Goal: Leave review/rating: Share an evaluation or opinion about a product, service, or content

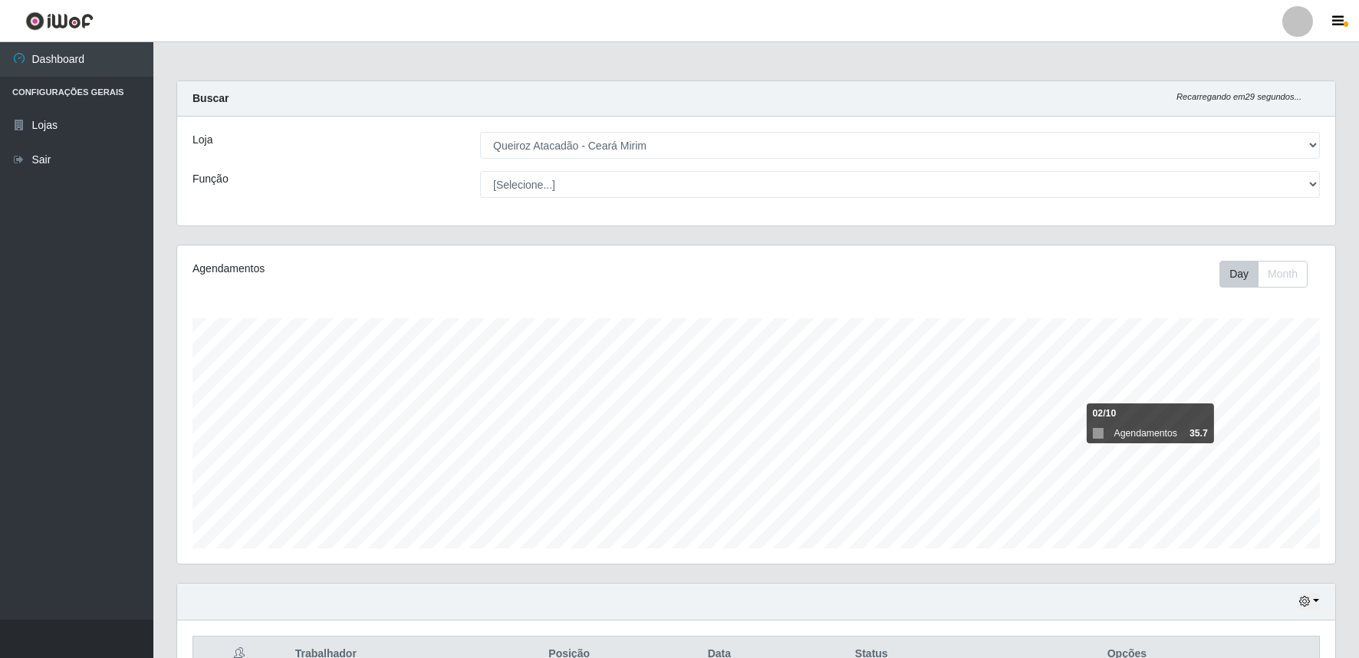
select select "465"
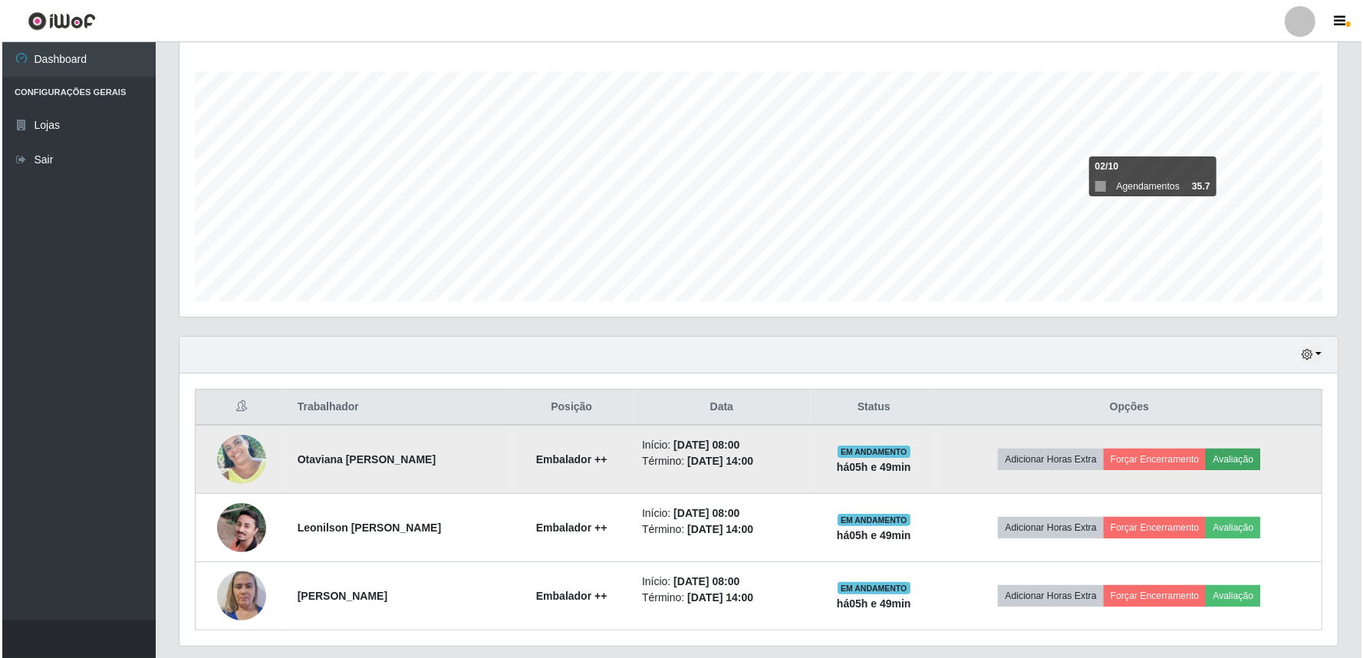
scroll to position [317, 1158]
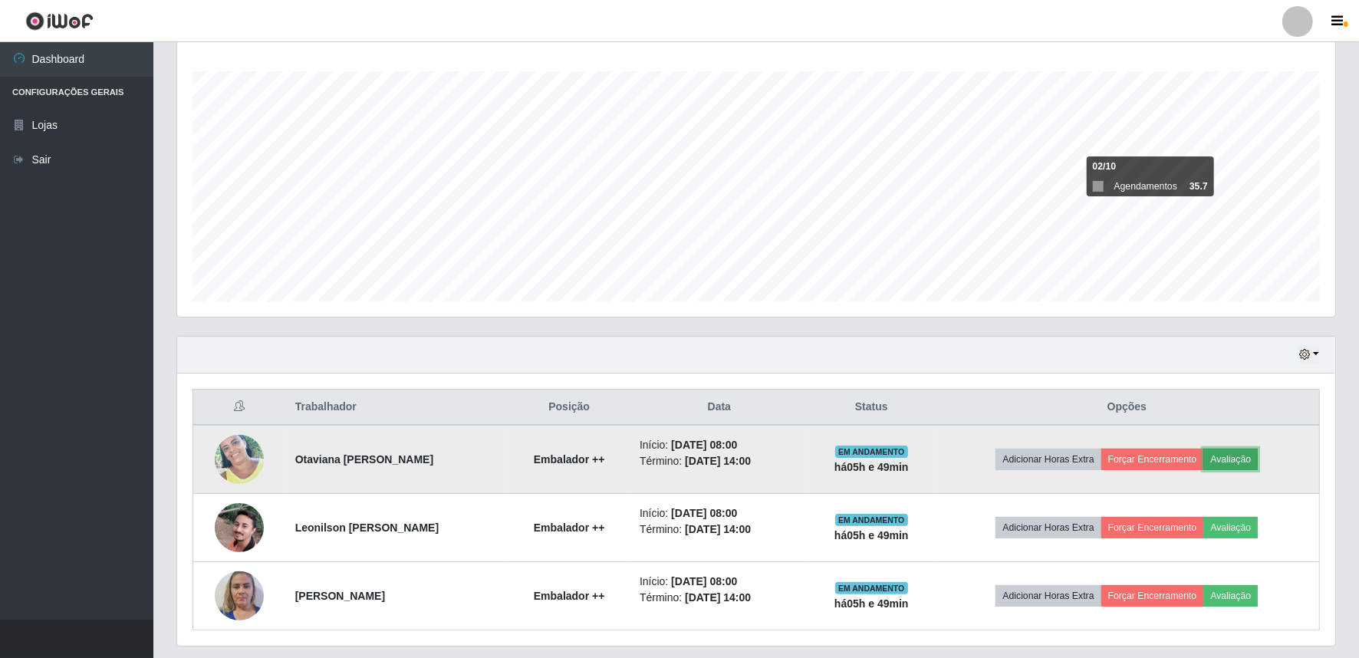
click at [1252, 462] on button "Avaliação" at bounding box center [1230, 459] width 54 height 21
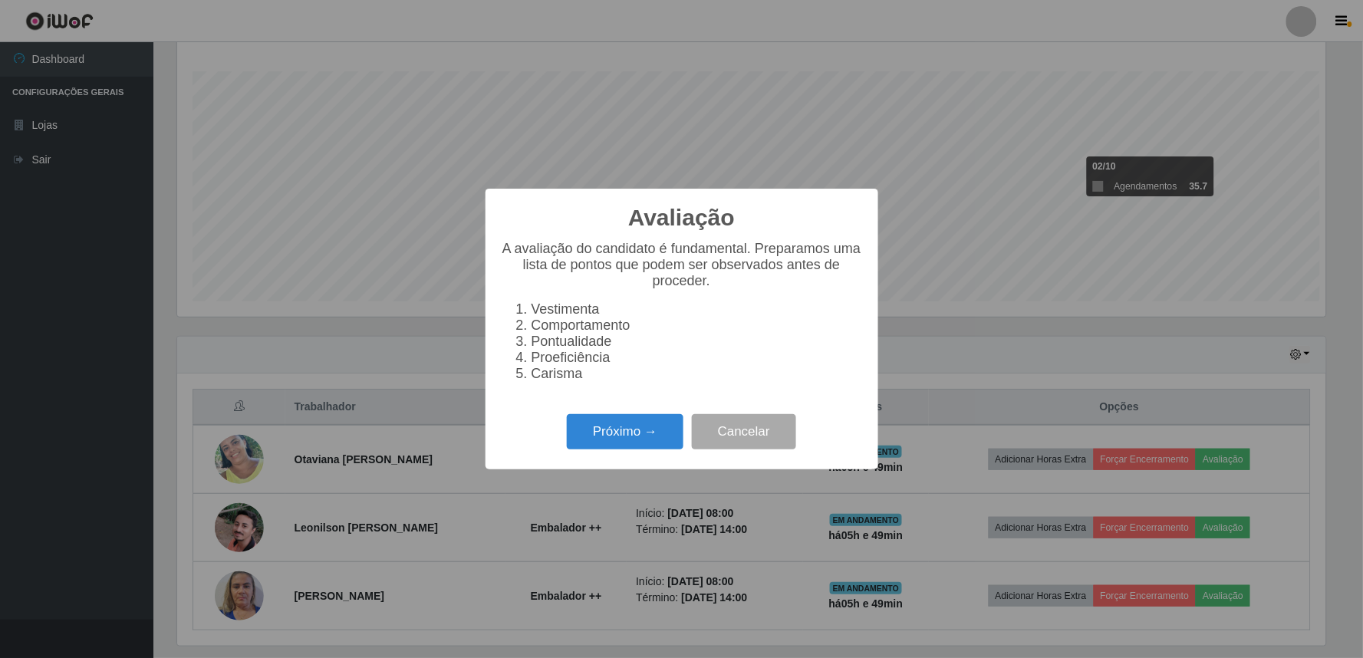
scroll to position [317, 1148]
click at [635, 436] on button "Próximo →" at bounding box center [625, 432] width 117 height 36
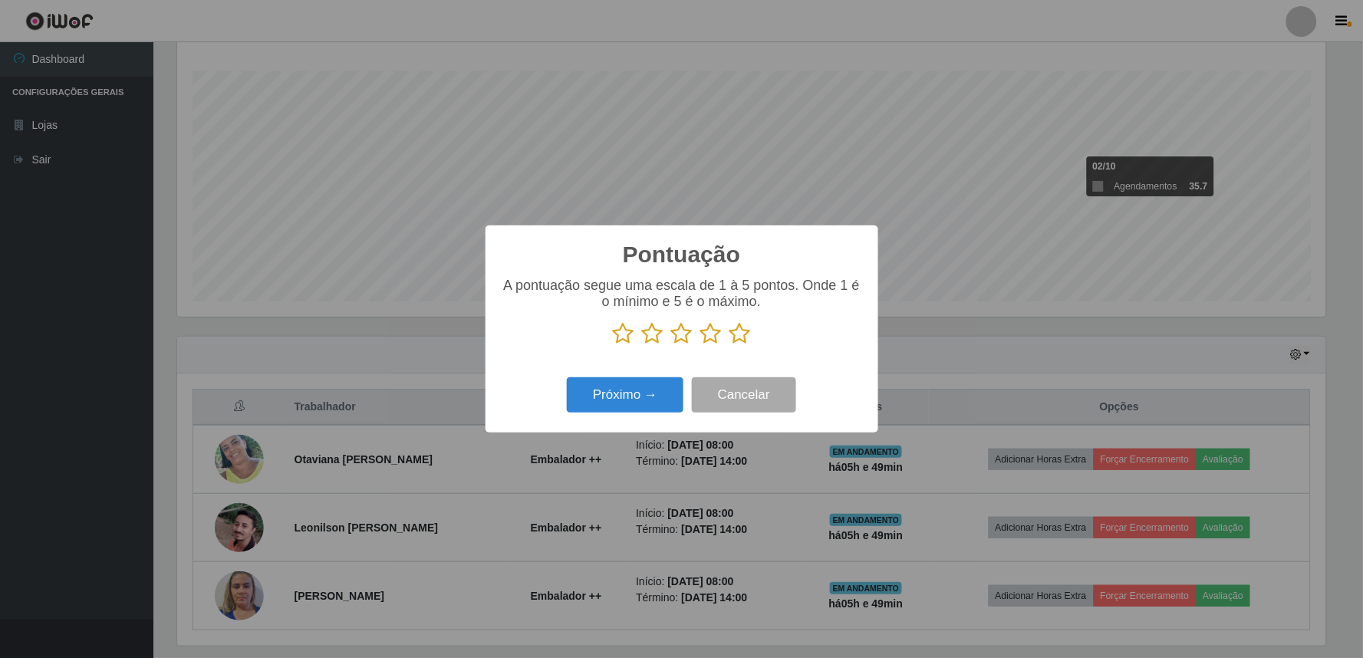
click at [710, 334] on icon at bounding box center [710, 333] width 21 height 23
click at [700, 345] on input "radio" at bounding box center [700, 345] width 0 height 0
click at [619, 401] on button "Próximo →" at bounding box center [625, 395] width 117 height 36
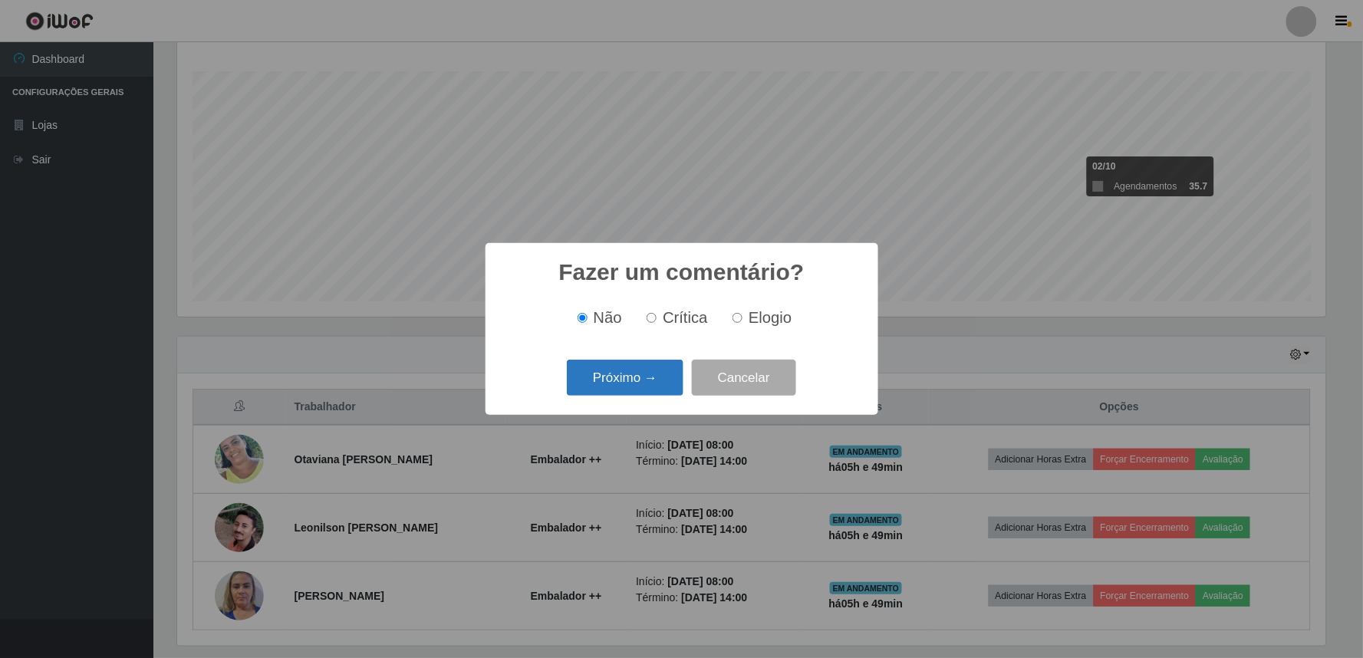
click at [635, 370] on button "Próximo →" at bounding box center [625, 378] width 117 height 36
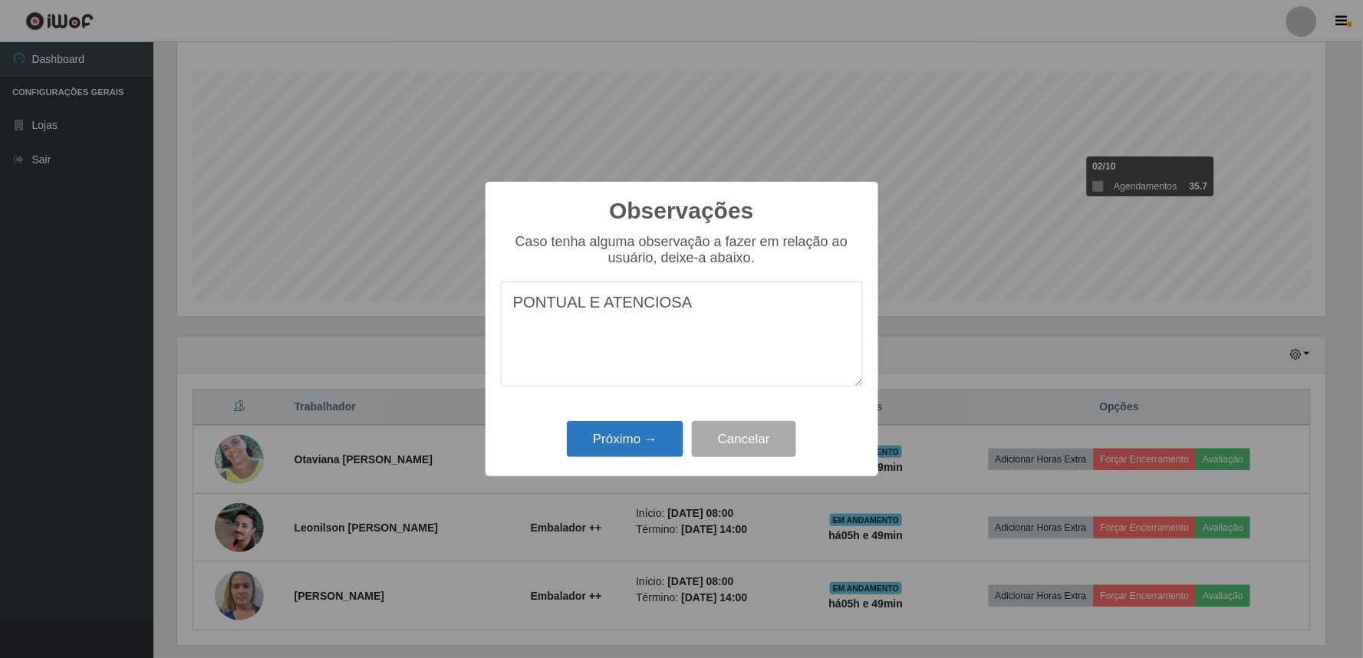
type textarea "PONTUAL E ATENCIOSA"
click at [662, 442] on button "Próximo →" at bounding box center [625, 439] width 117 height 36
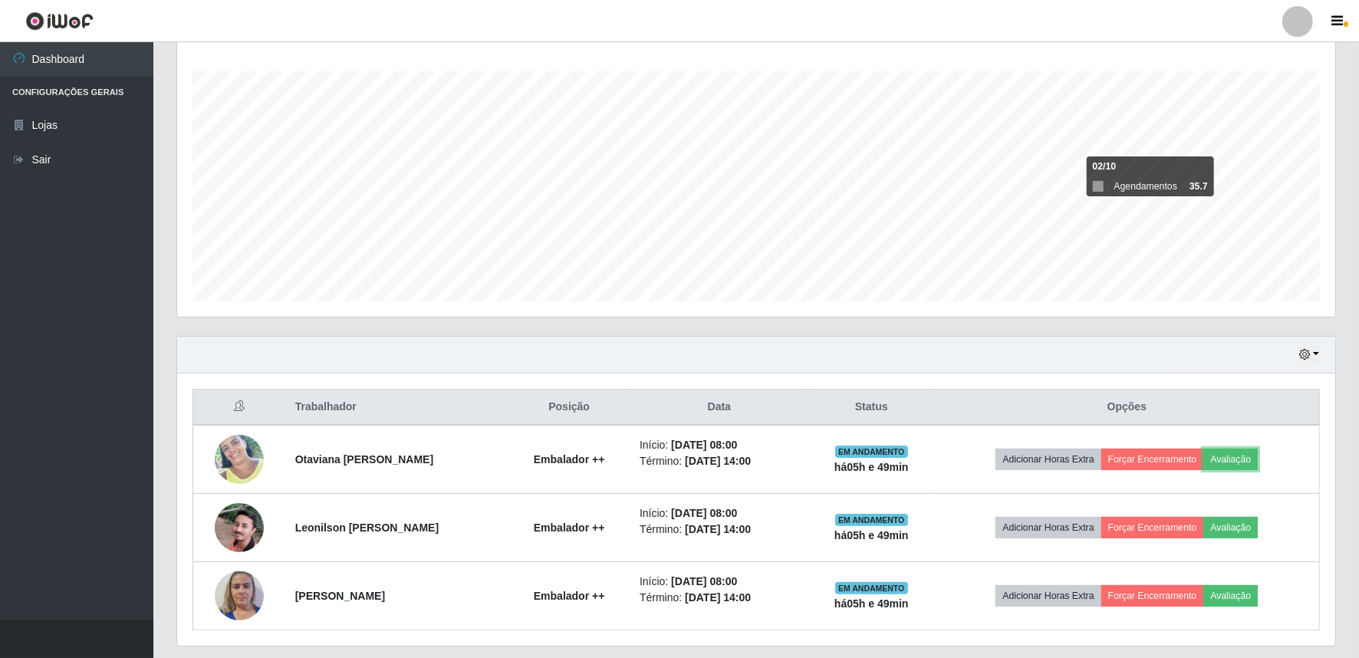
scroll to position [317, 1158]
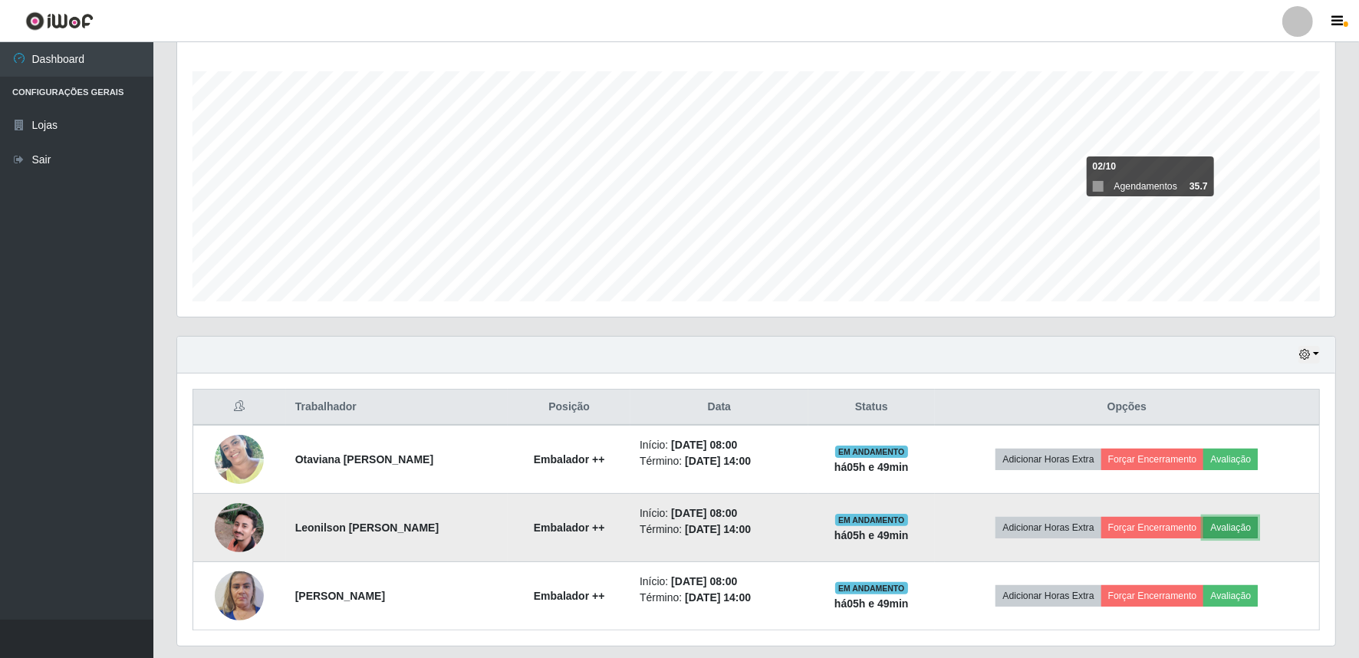
click at [1236, 521] on button "Avaliação" at bounding box center [1230, 527] width 54 height 21
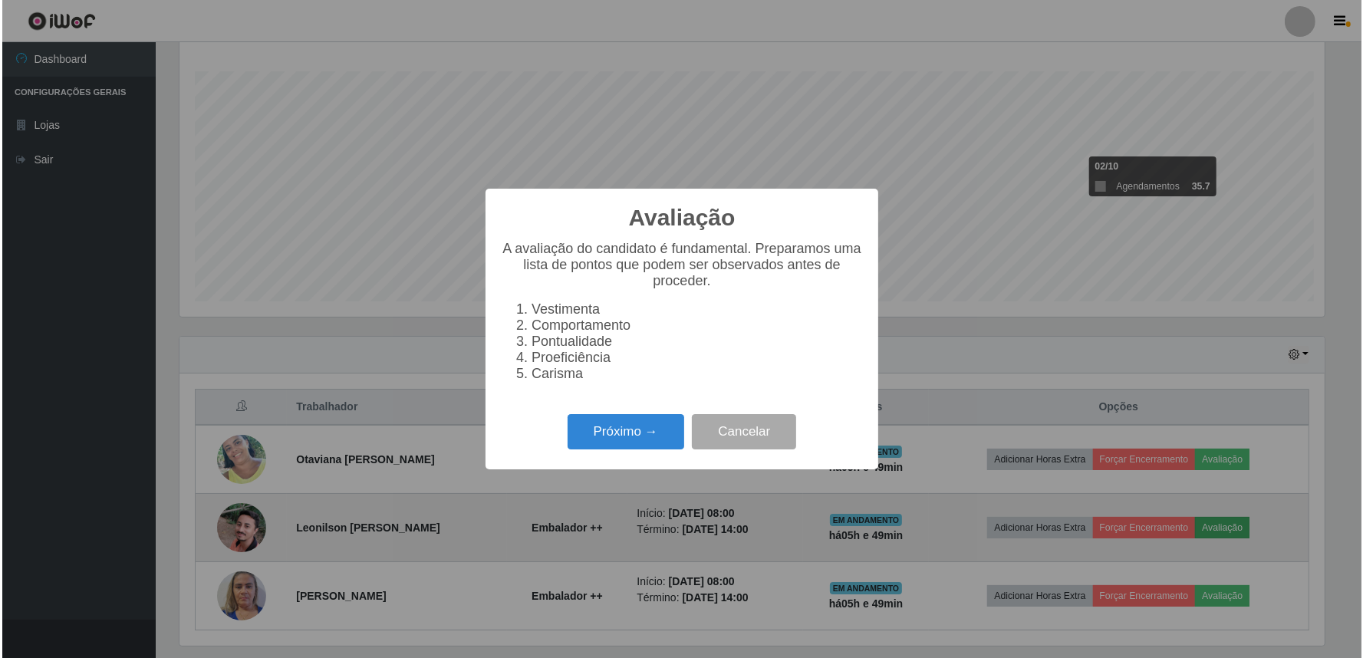
scroll to position [317, 1148]
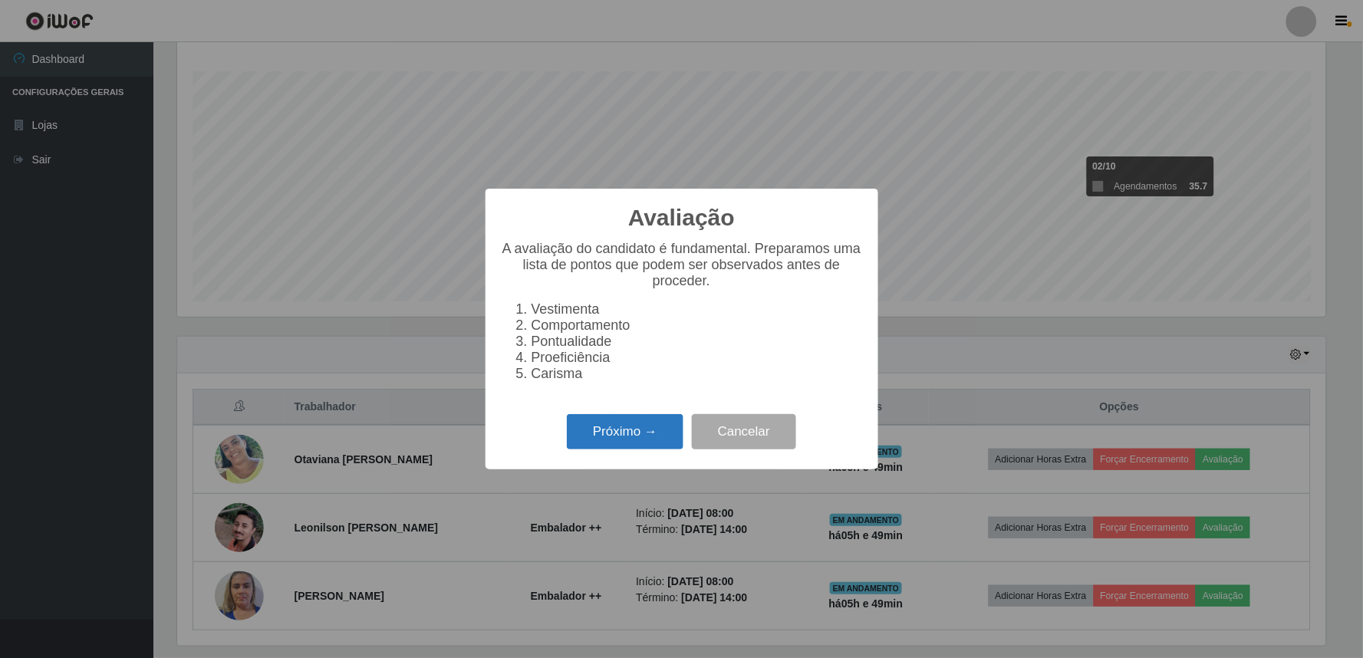
click at [620, 445] on button "Próximo →" at bounding box center [625, 432] width 117 height 36
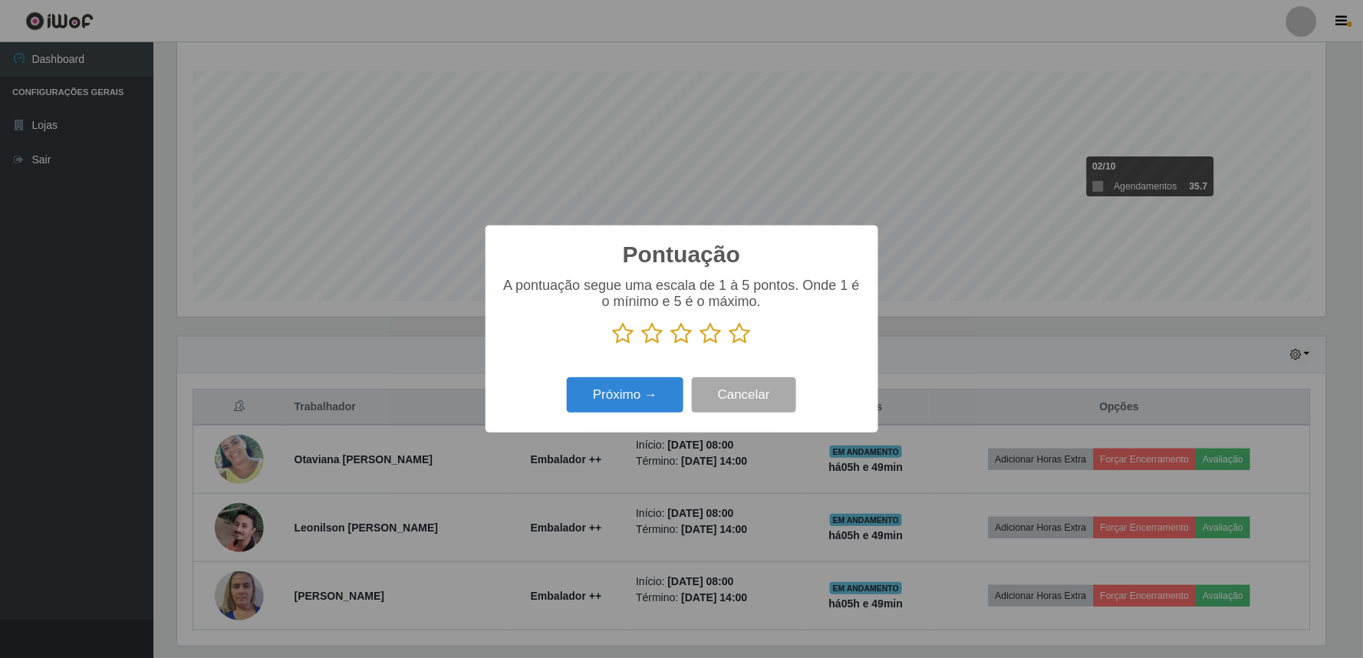
scroll to position [766510, 765679]
click at [709, 334] on icon at bounding box center [710, 333] width 21 height 23
click at [700, 345] on input "radio" at bounding box center [700, 345] width 0 height 0
click at [638, 396] on button "Próximo →" at bounding box center [625, 395] width 117 height 36
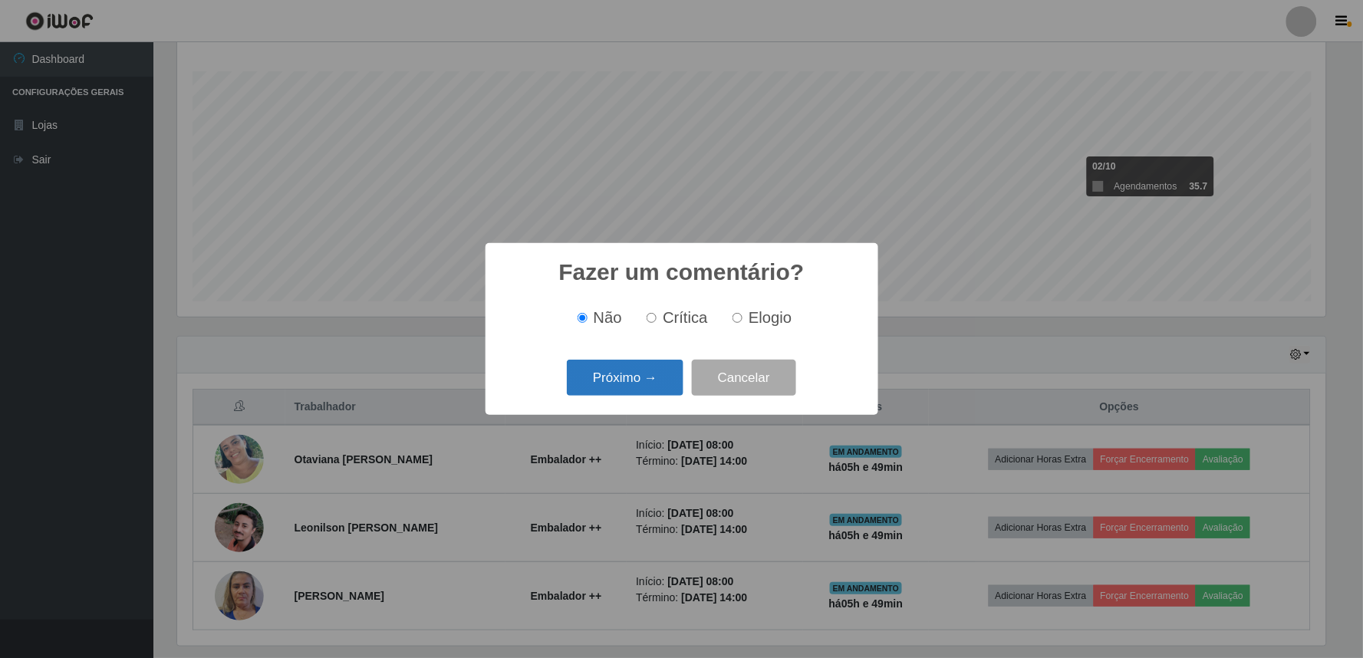
click at [649, 377] on button "Próximo →" at bounding box center [625, 378] width 117 height 36
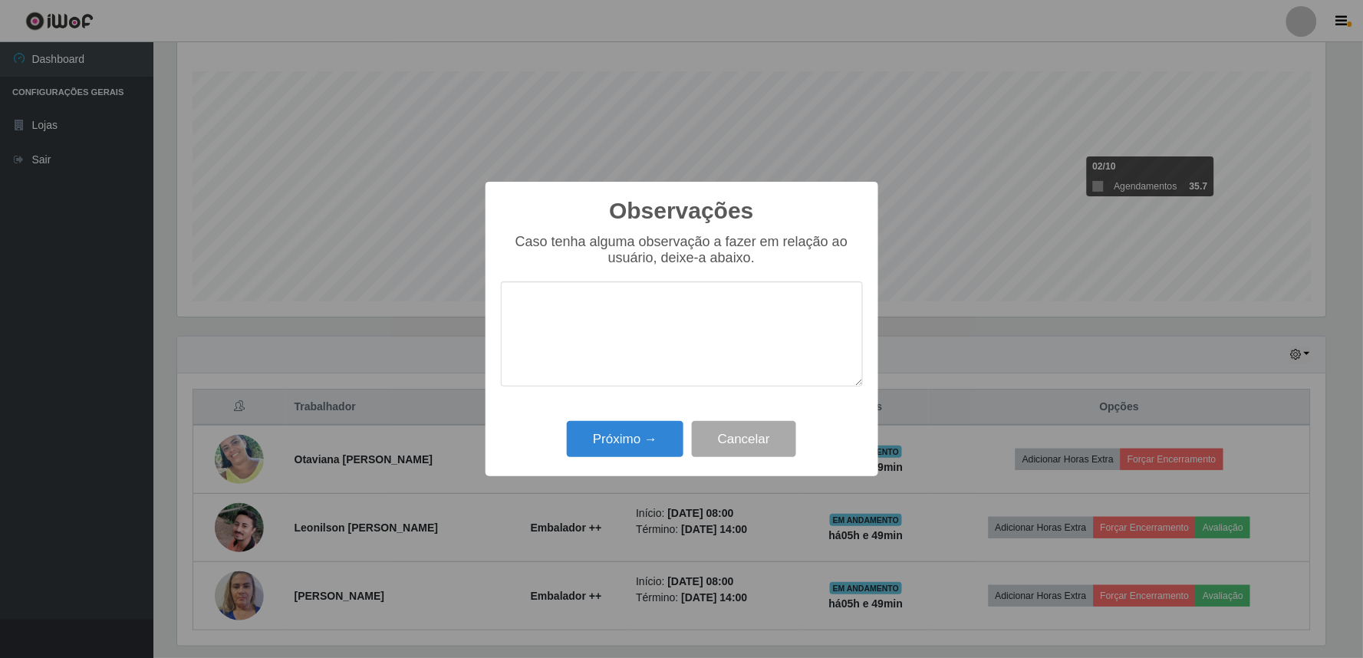
click at [624, 353] on textarea at bounding box center [682, 333] width 362 height 105
type textarea "DINAMICO"
click at [637, 452] on button "Próximo →" at bounding box center [625, 439] width 117 height 36
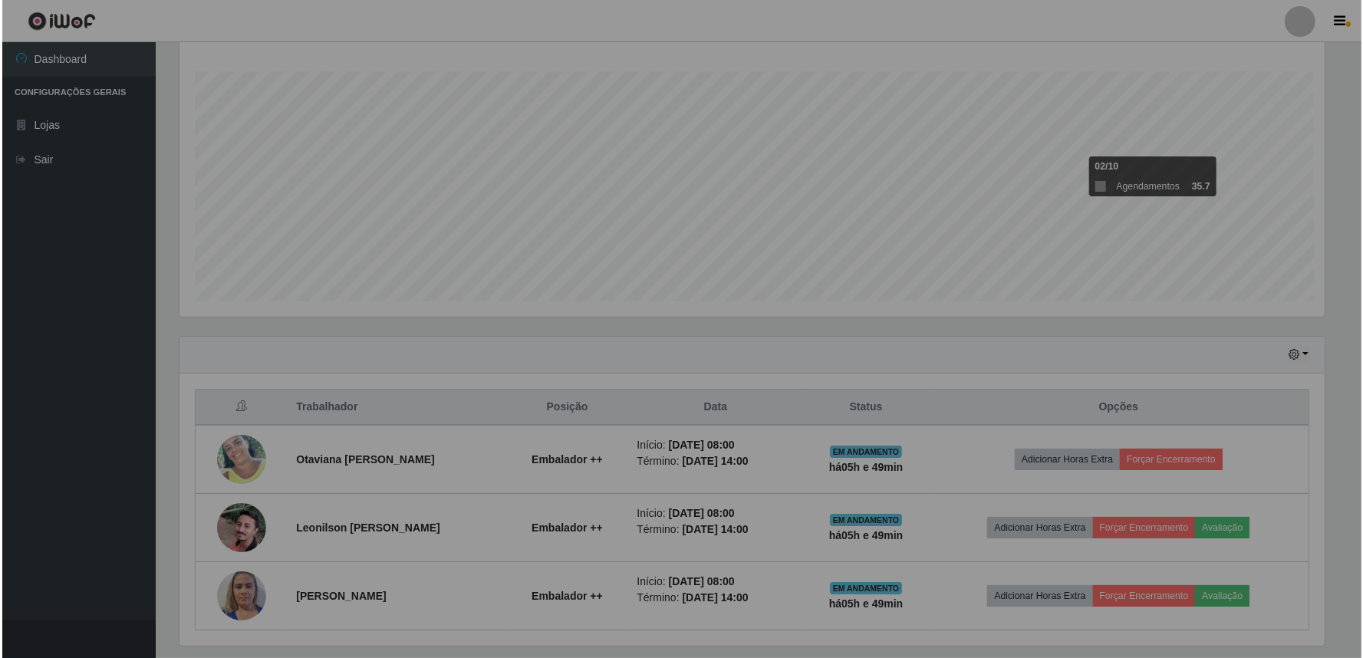
scroll to position [317, 1158]
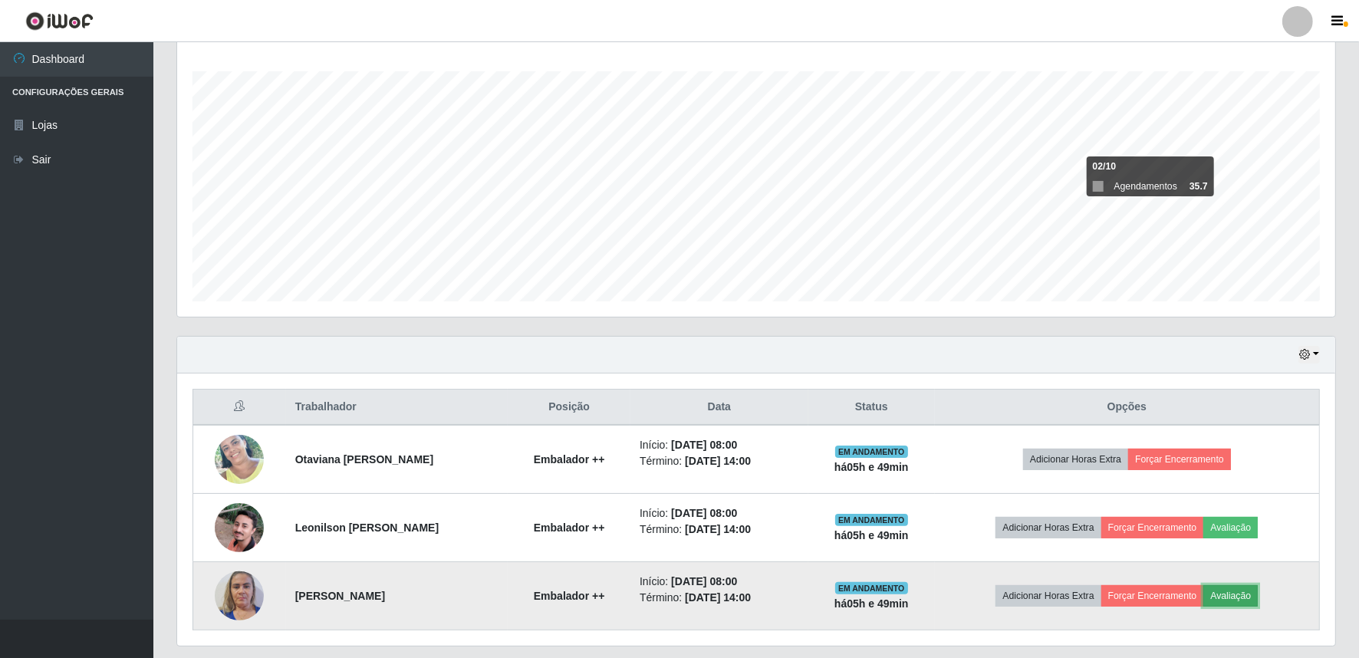
click at [1239, 594] on button "Avaliação" at bounding box center [1230, 595] width 54 height 21
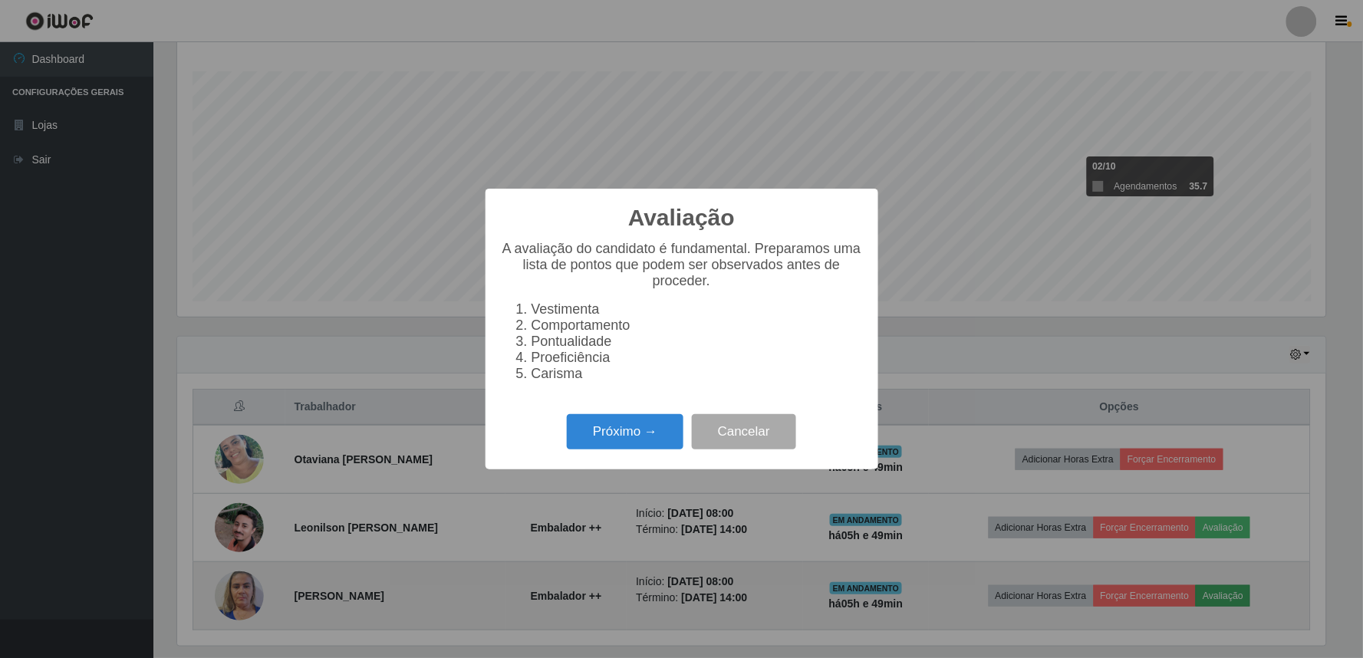
scroll to position [317, 1148]
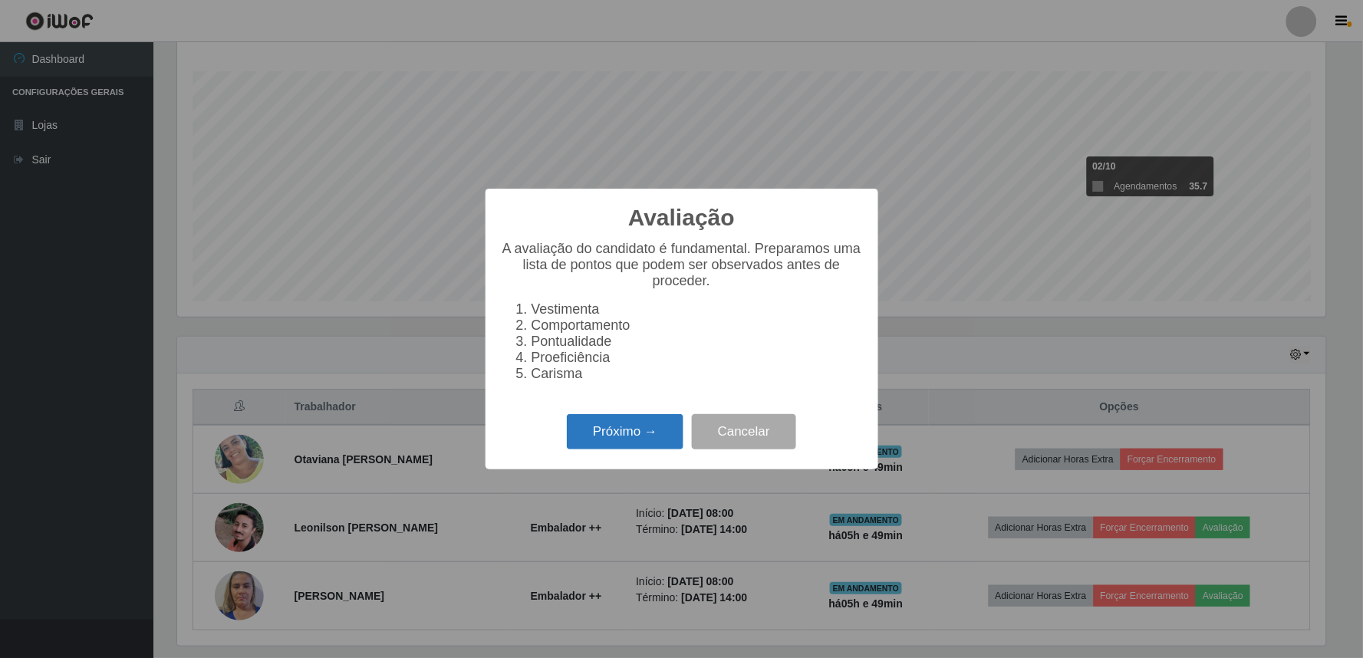
click at [618, 440] on button "Próximo →" at bounding box center [625, 432] width 117 height 36
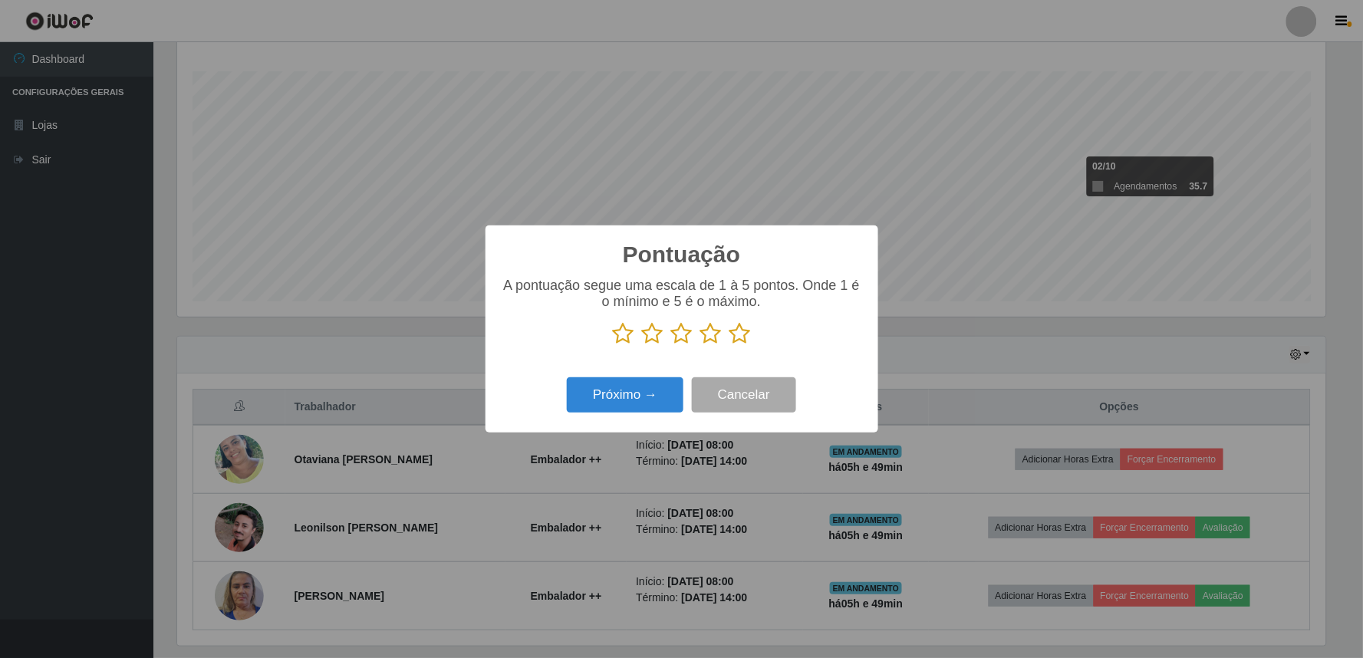
scroll to position [766510, 765679]
click at [713, 331] on icon at bounding box center [710, 333] width 21 height 23
click at [700, 345] on input "radio" at bounding box center [700, 345] width 0 height 0
click at [634, 393] on button "Próximo →" at bounding box center [625, 395] width 117 height 36
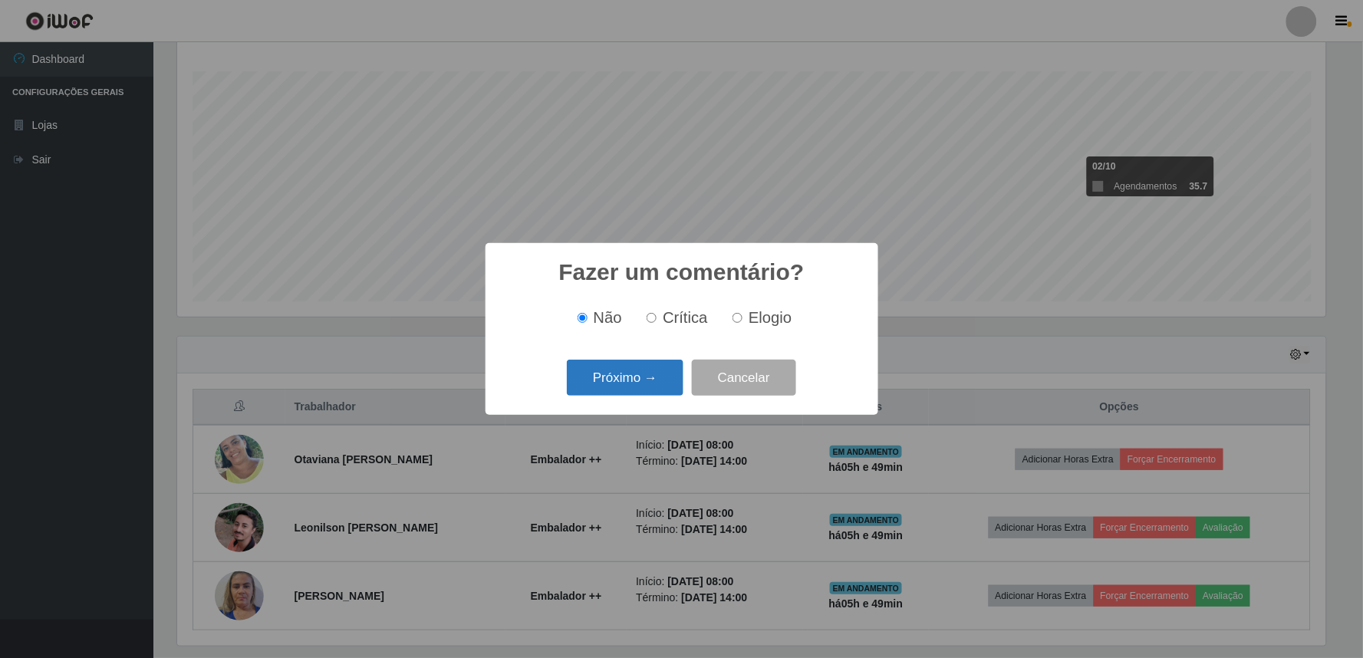
click at [646, 386] on button "Próximo →" at bounding box center [625, 378] width 117 height 36
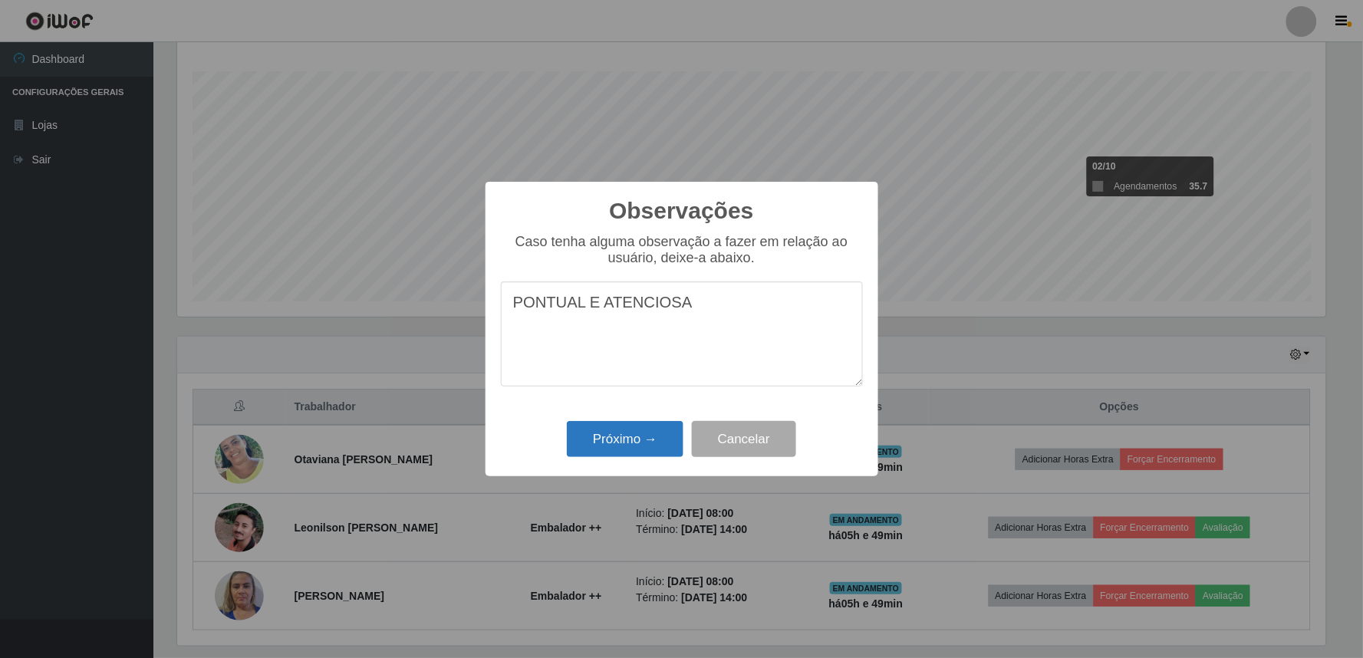
type textarea "PONTUAL E ATENCIOSA"
click at [624, 445] on button "Próximo →" at bounding box center [625, 439] width 117 height 36
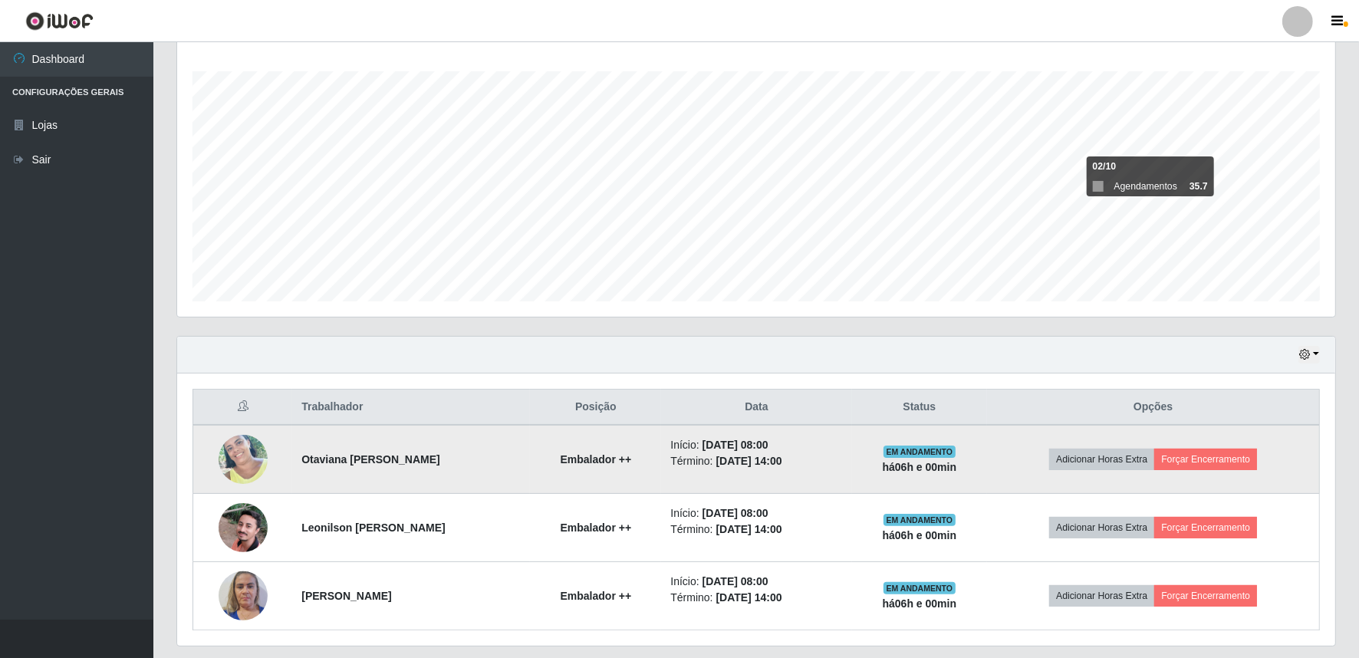
scroll to position [292, 0]
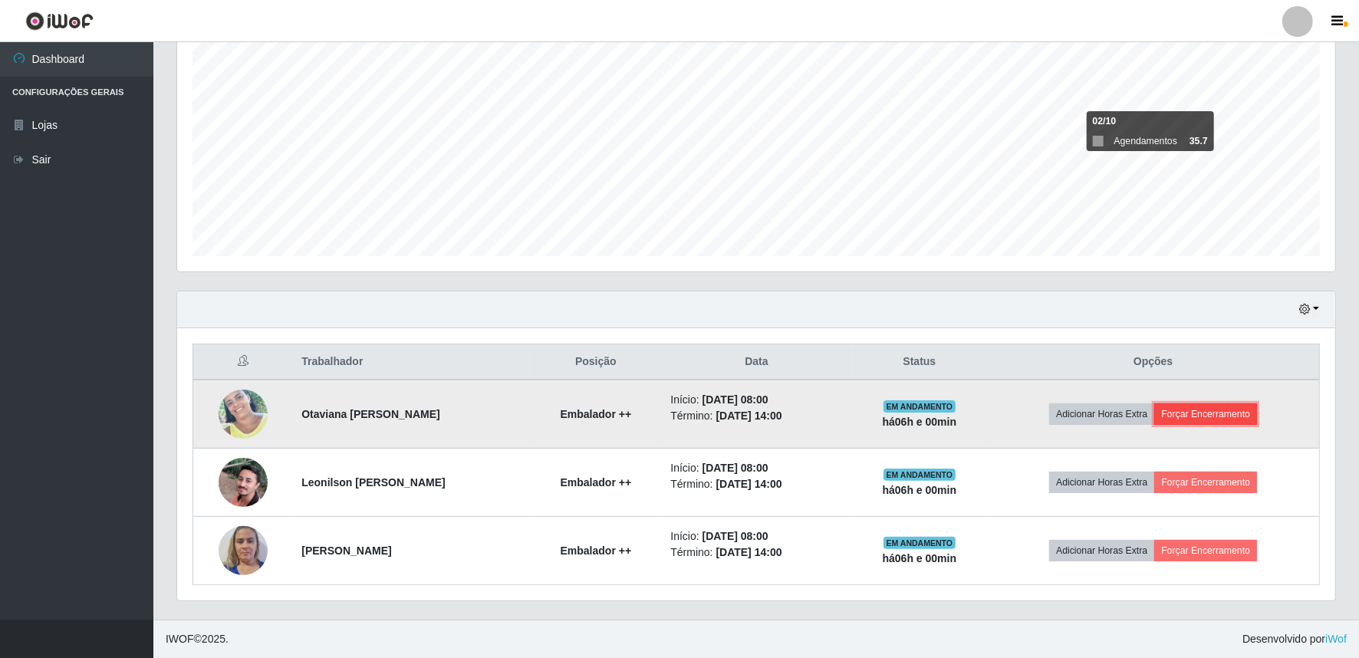
click at [1198, 415] on button "Forçar Encerramento" at bounding box center [1205, 413] width 103 height 21
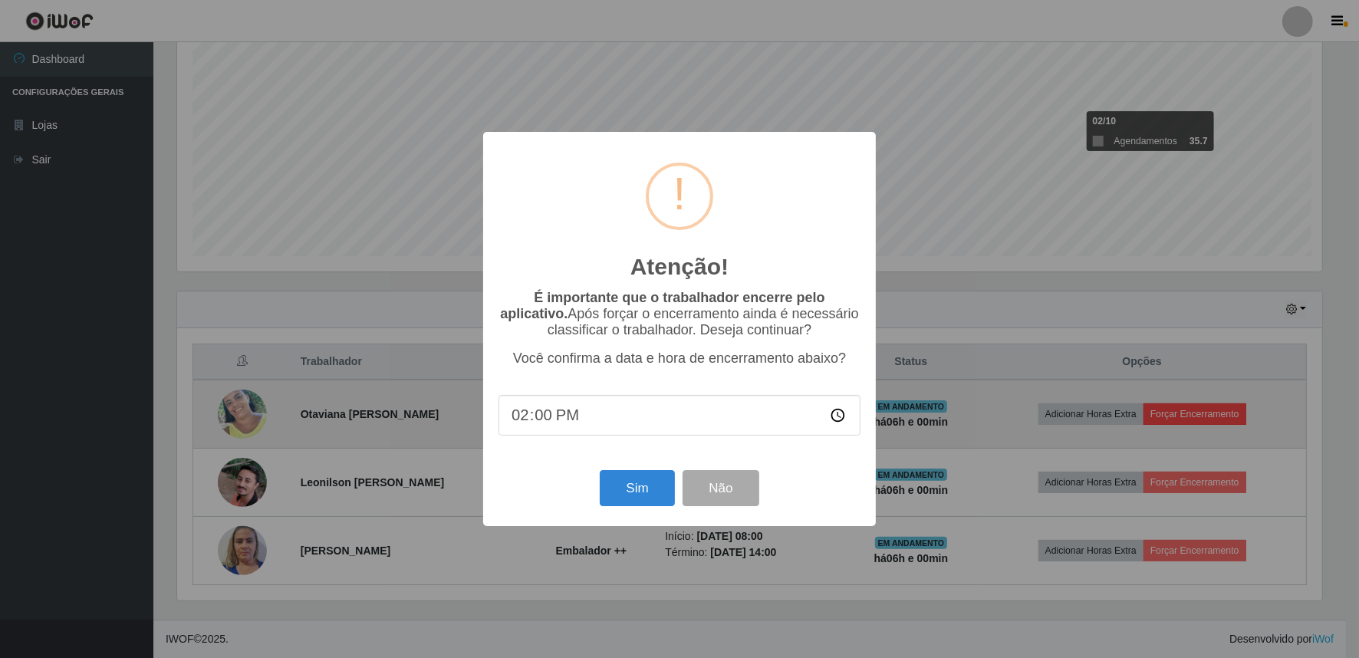
scroll to position [317, 1148]
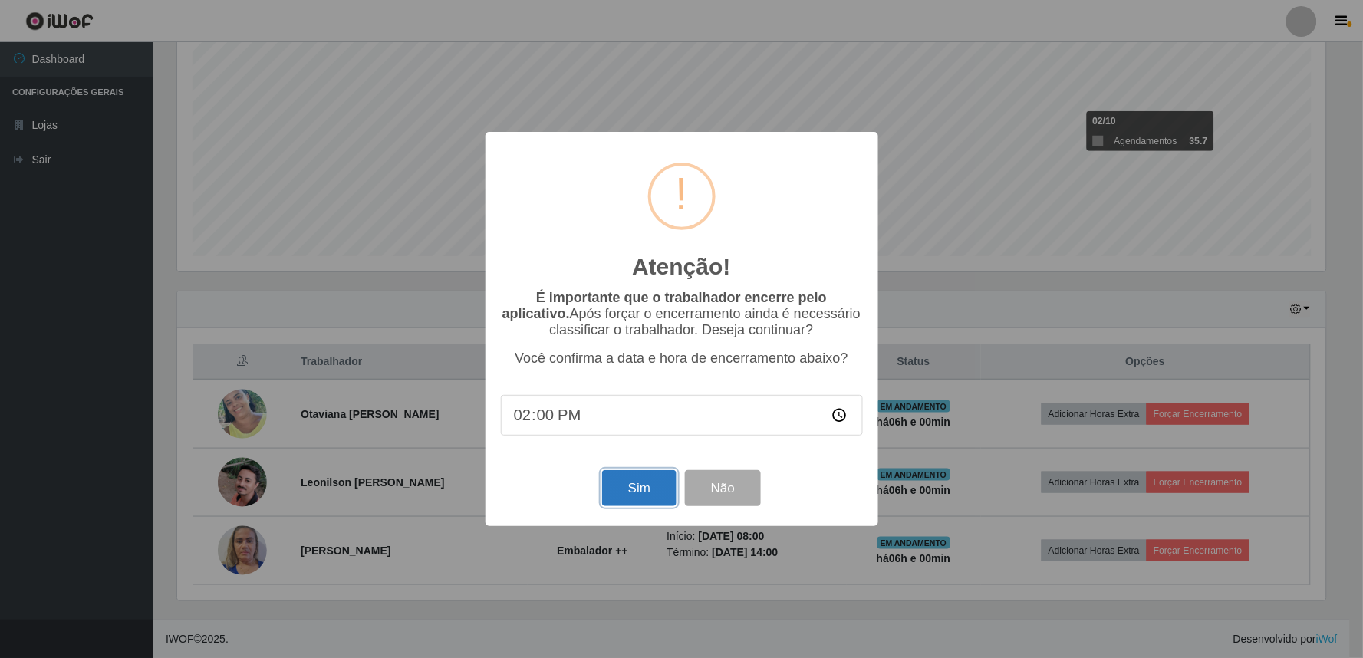
click at [638, 502] on button "Sim" at bounding box center [639, 488] width 74 height 36
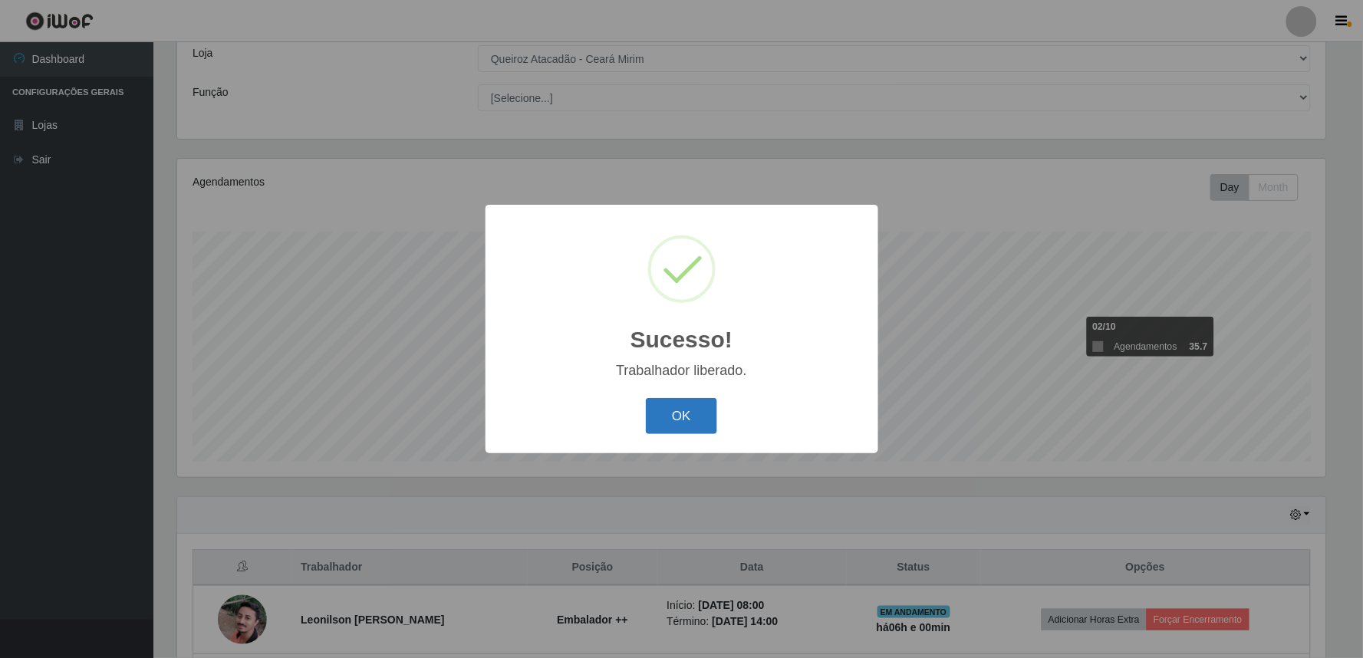
click at [689, 403] on button "OK" at bounding box center [681, 416] width 71 height 36
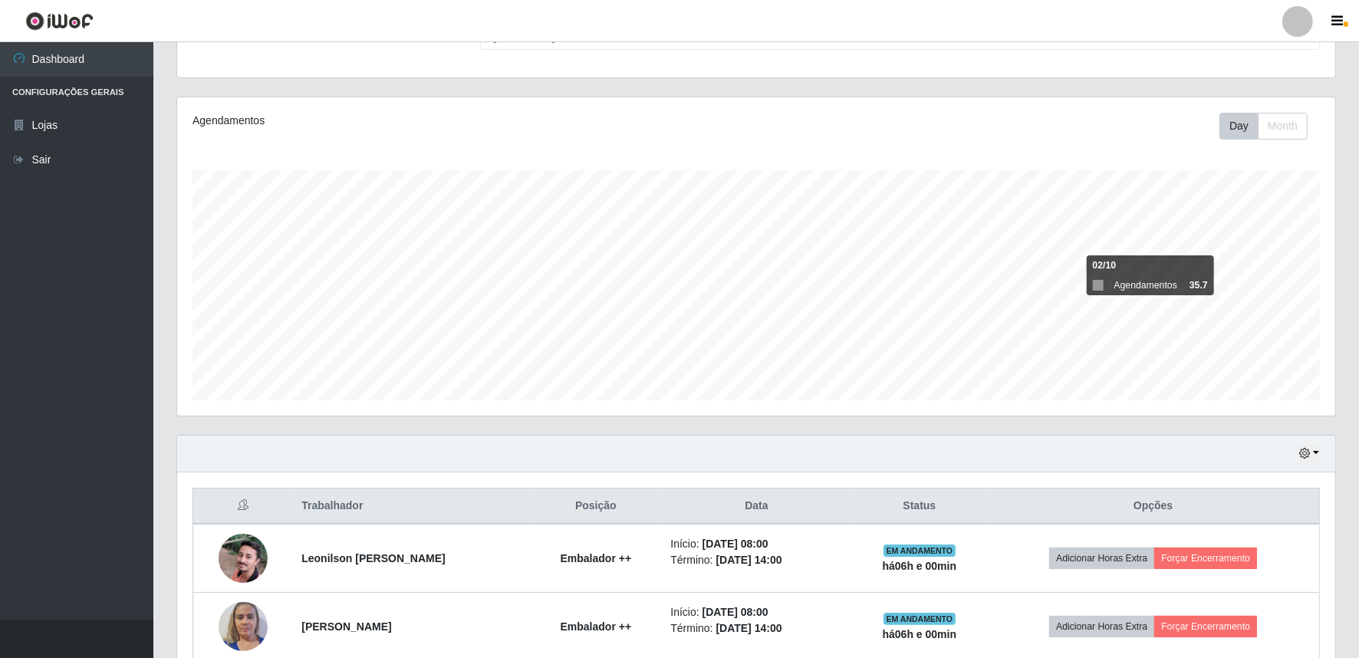
scroll to position [224, 0]
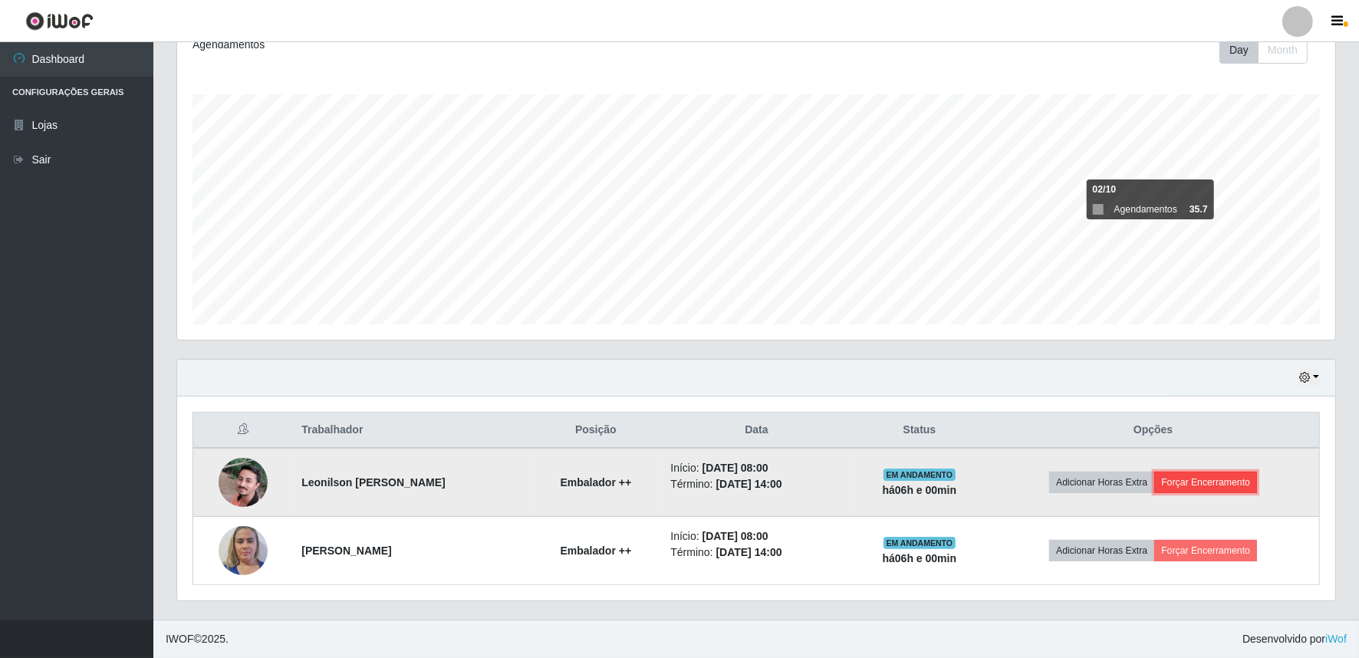
click at [1228, 488] on button "Forçar Encerramento" at bounding box center [1205, 482] width 103 height 21
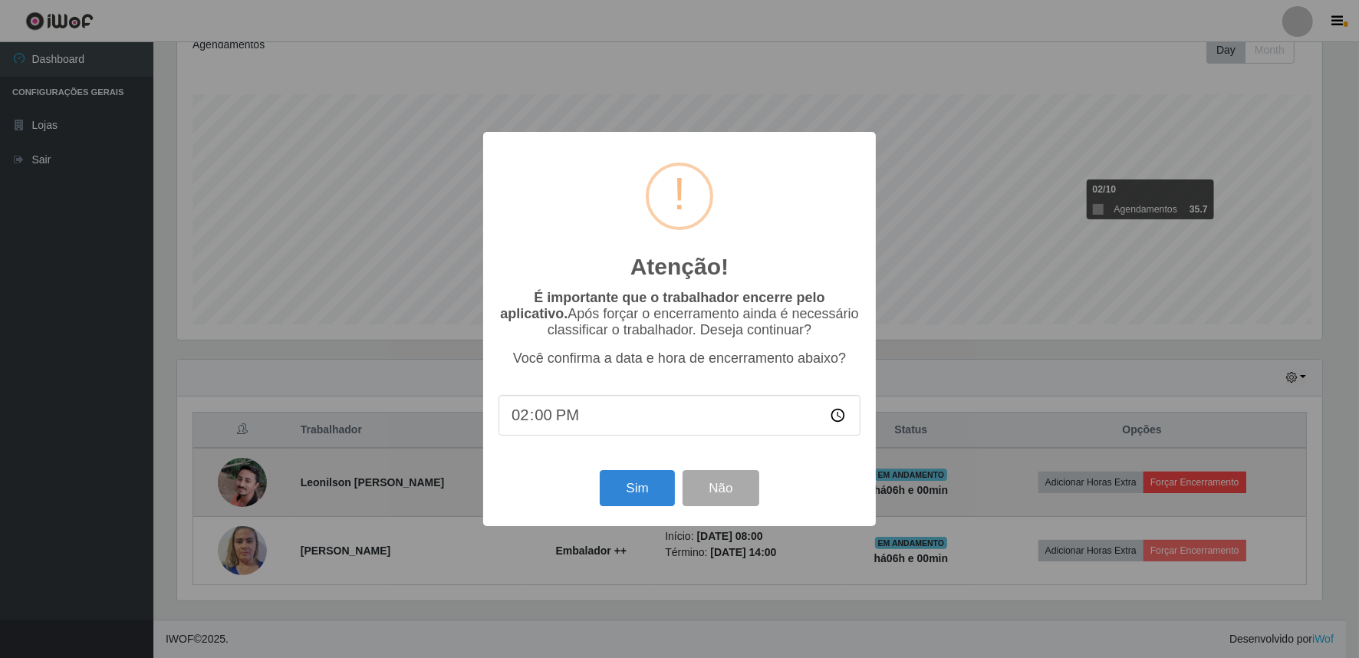
scroll to position [317, 1148]
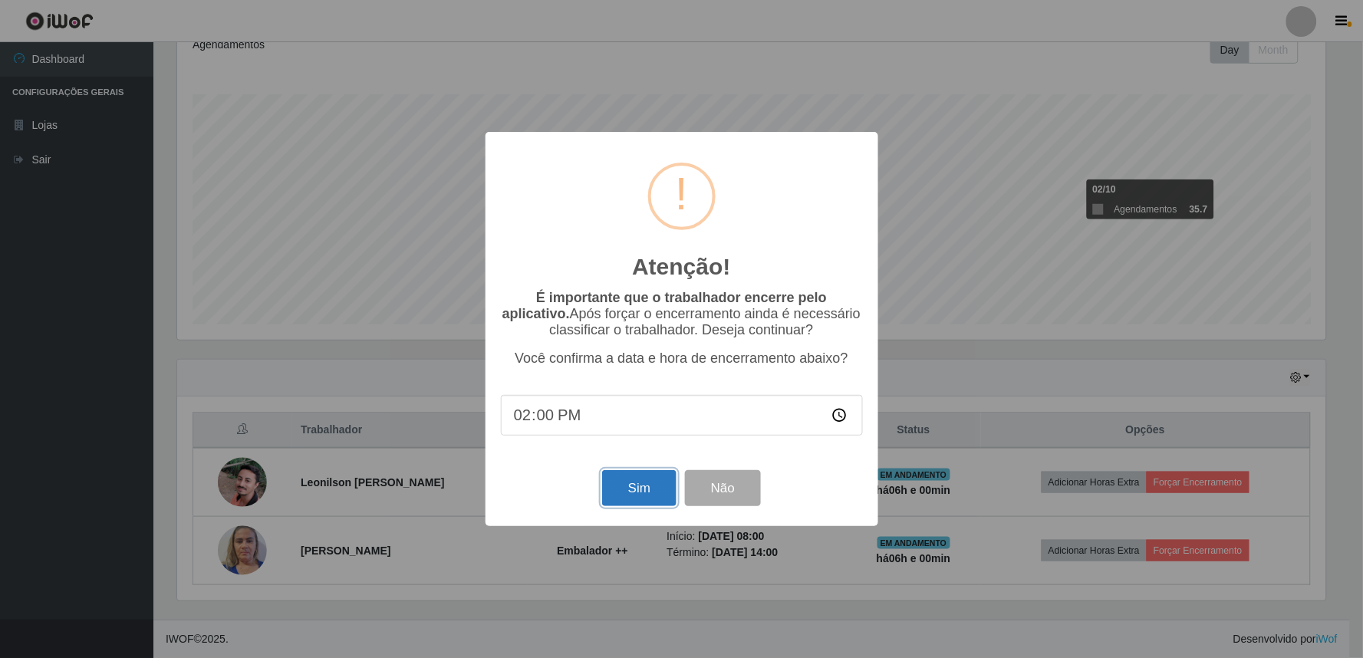
click at [627, 492] on button "Sim" at bounding box center [639, 488] width 74 height 36
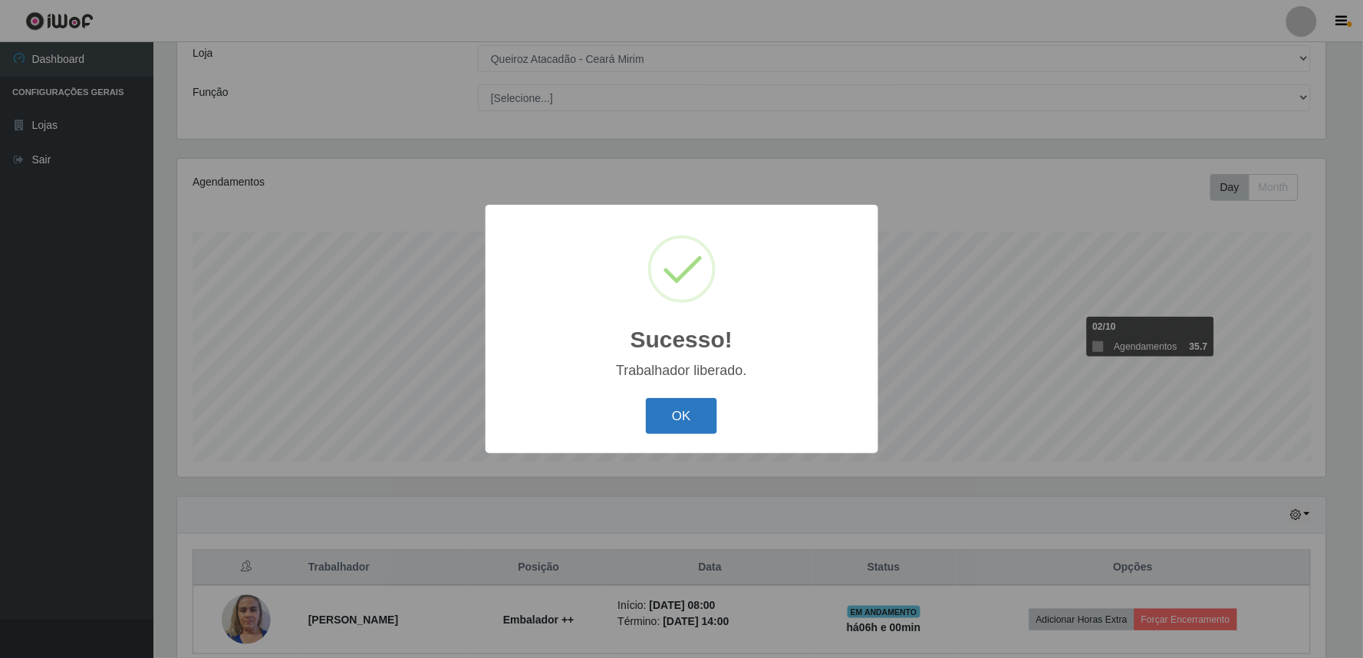
click at [666, 419] on button "OK" at bounding box center [681, 416] width 71 height 36
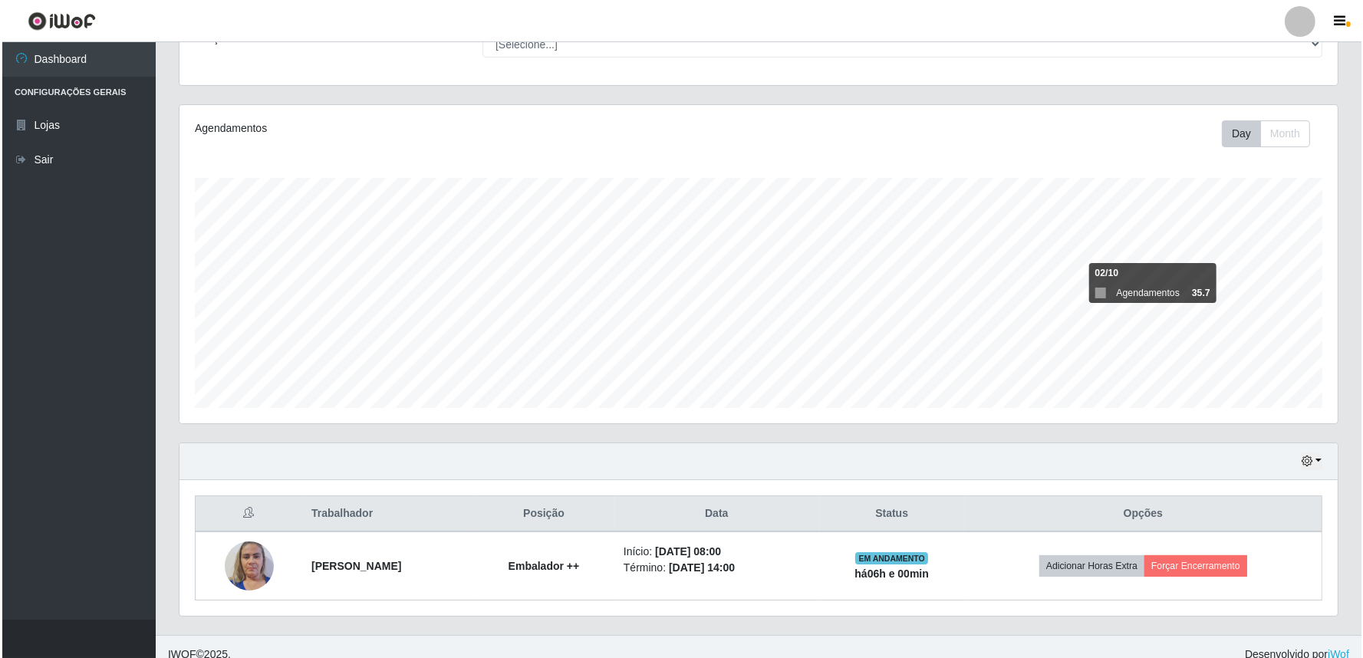
scroll to position [155, 0]
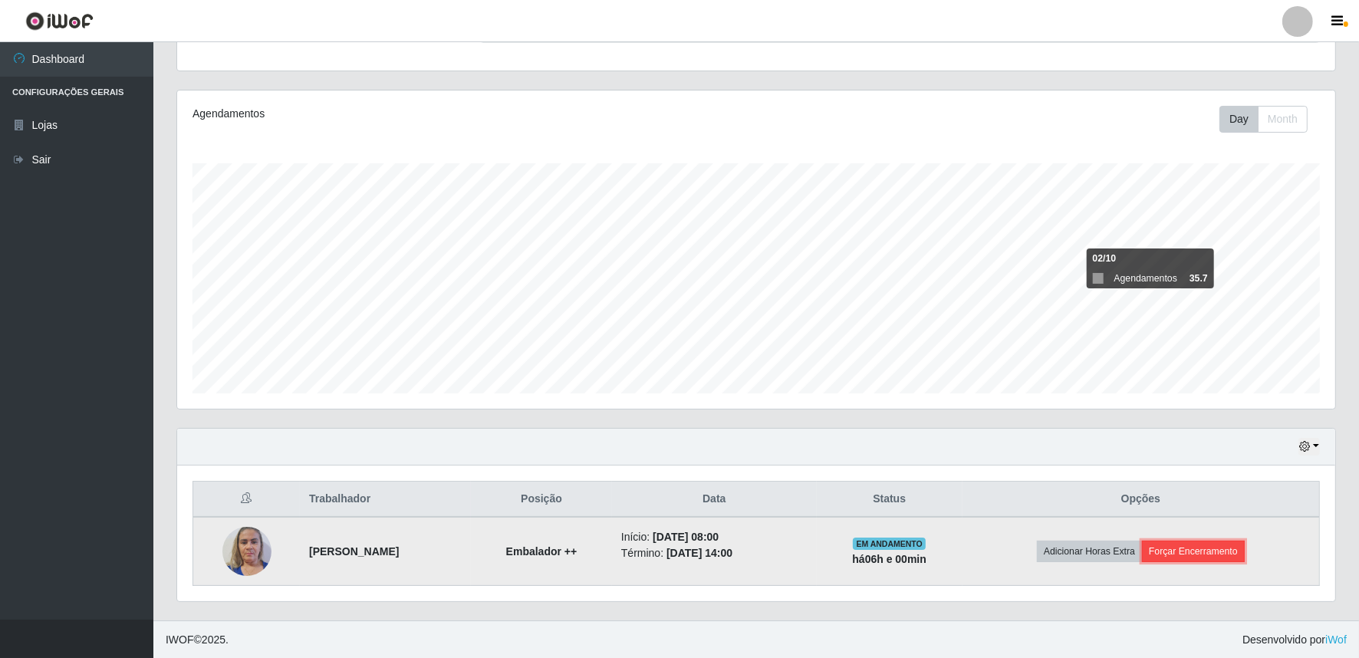
click at [1200, 549] on button "Forçar Encerramento" at bounding box center [1193, 551] width 103 height 21
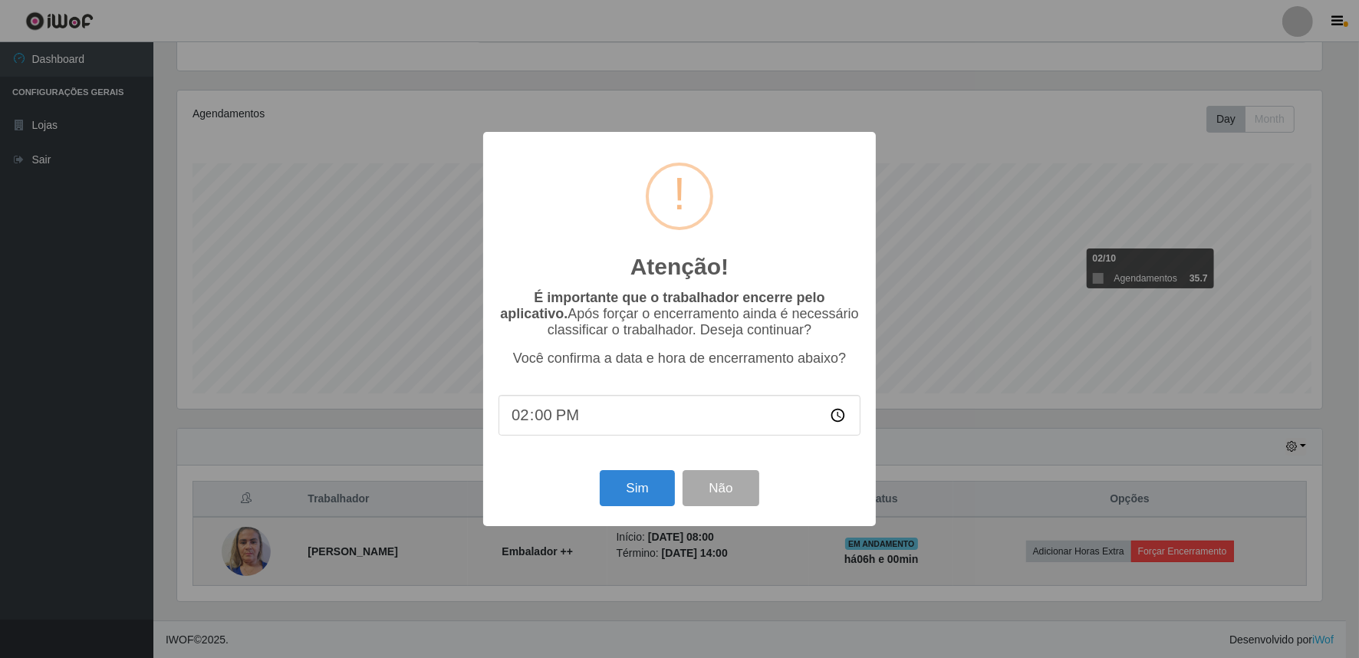
scroll to position [317, 1148]
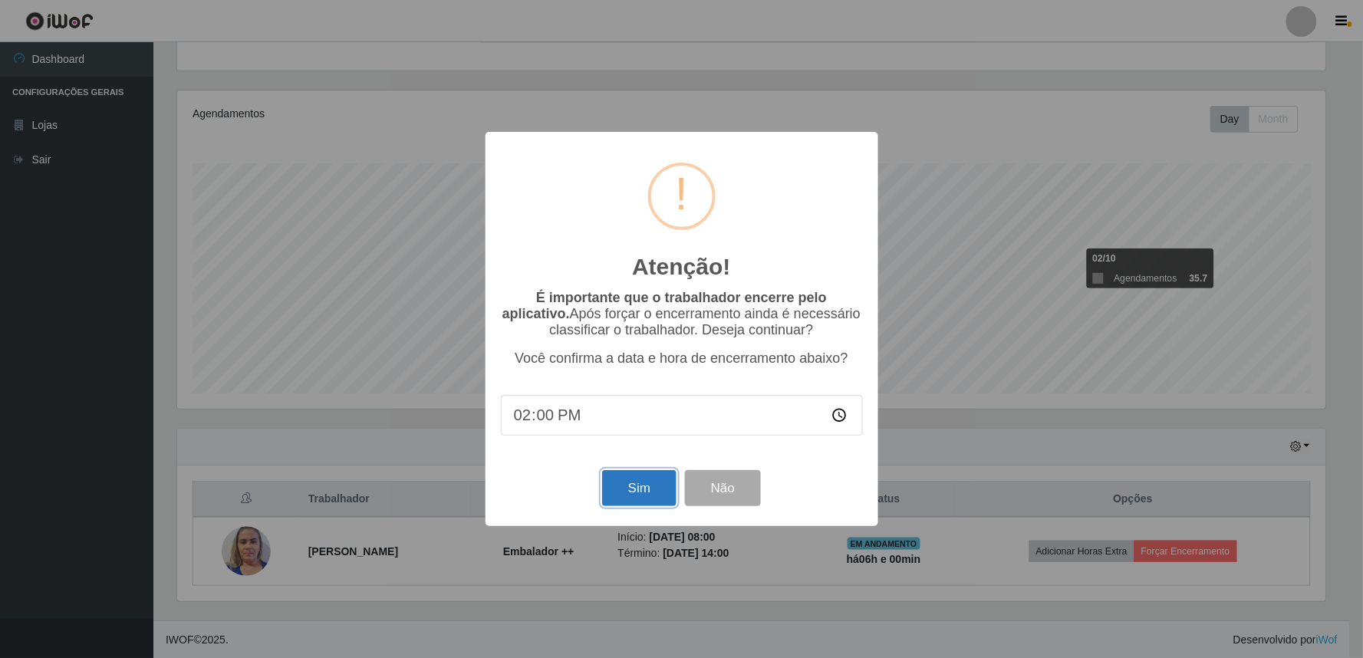
click at [656, 482] on button "Sim" at bounding box center [639, 488] width 74 height 36
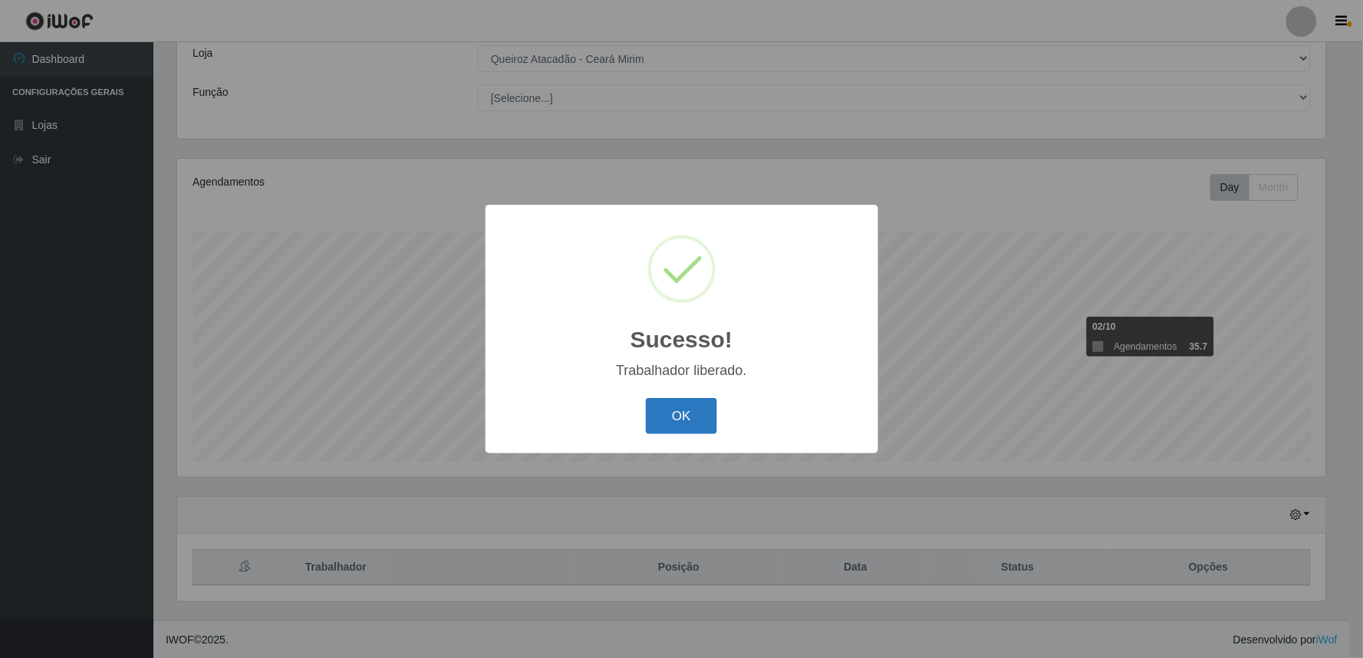
click at [670, 414] on button "OK" at bounding box center [681, 416] width 71 height 36
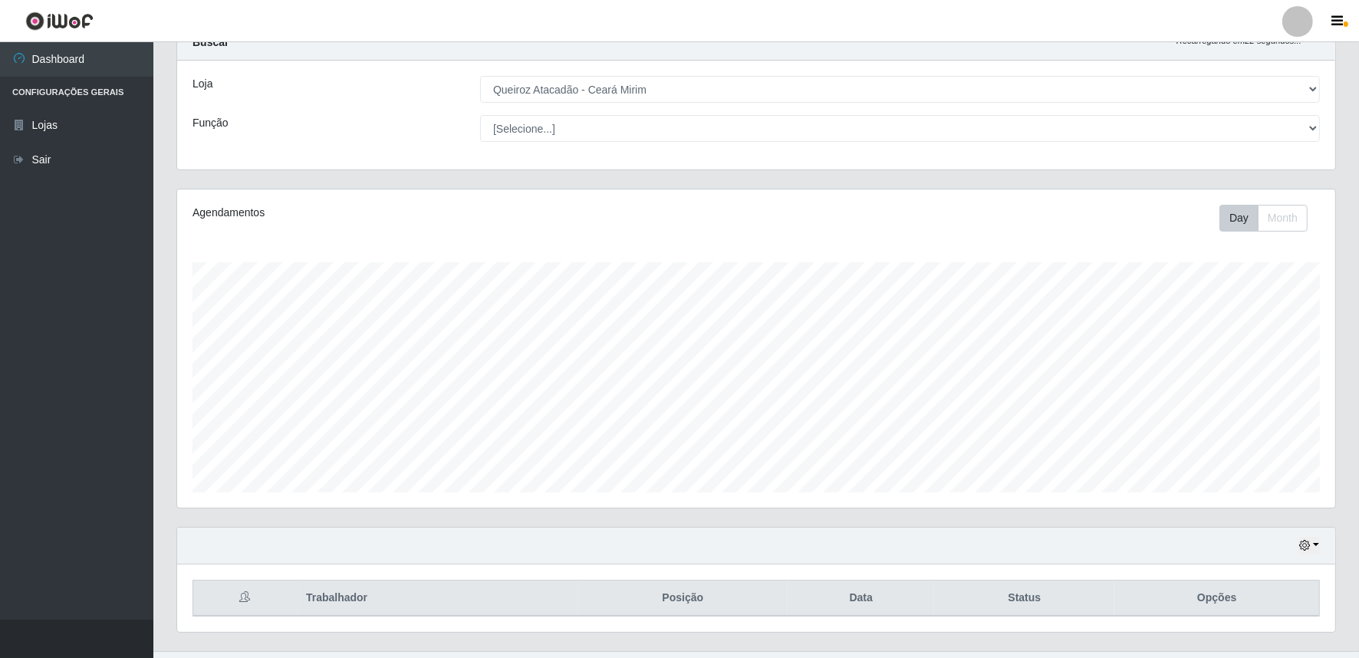
scroll to position [87, 0]
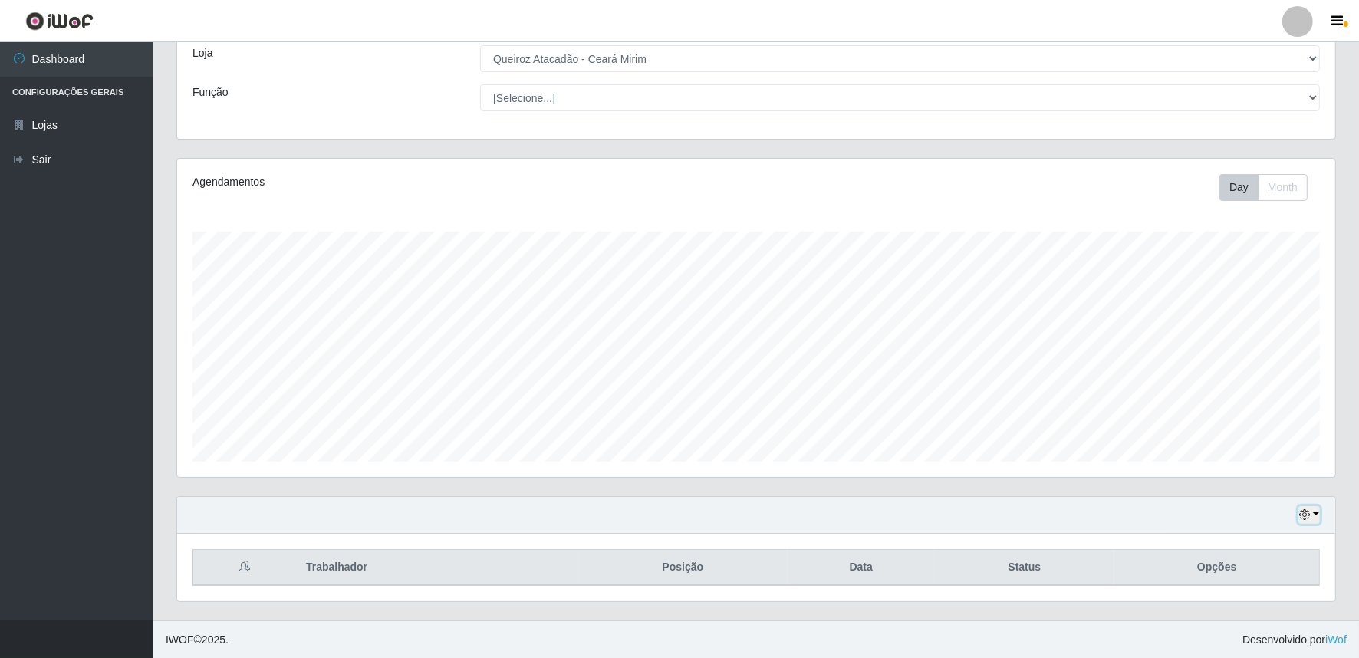
click at [1310, 515] on icon "button" at bounding box center [1304, 514] width 11 height 11
click at [1210, 392] on button "1 dia" at bounding box center [1257, 393] width 121 height 32
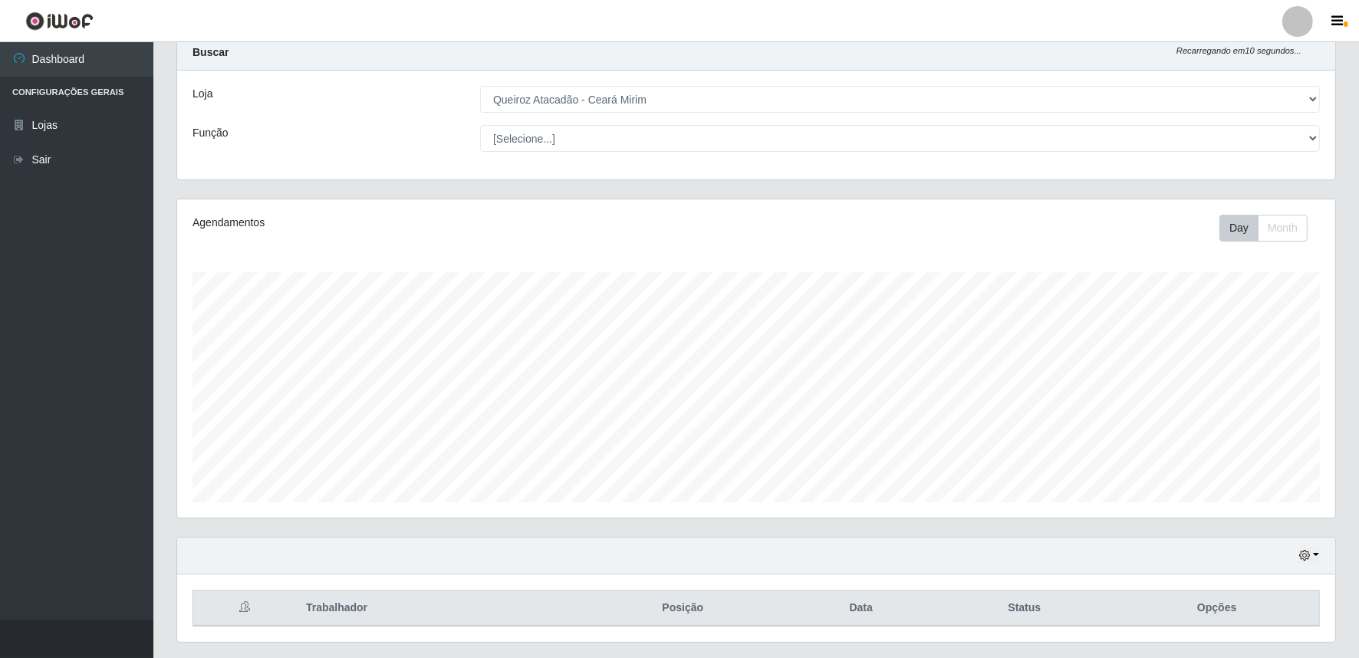
scroll to position [87, 0]
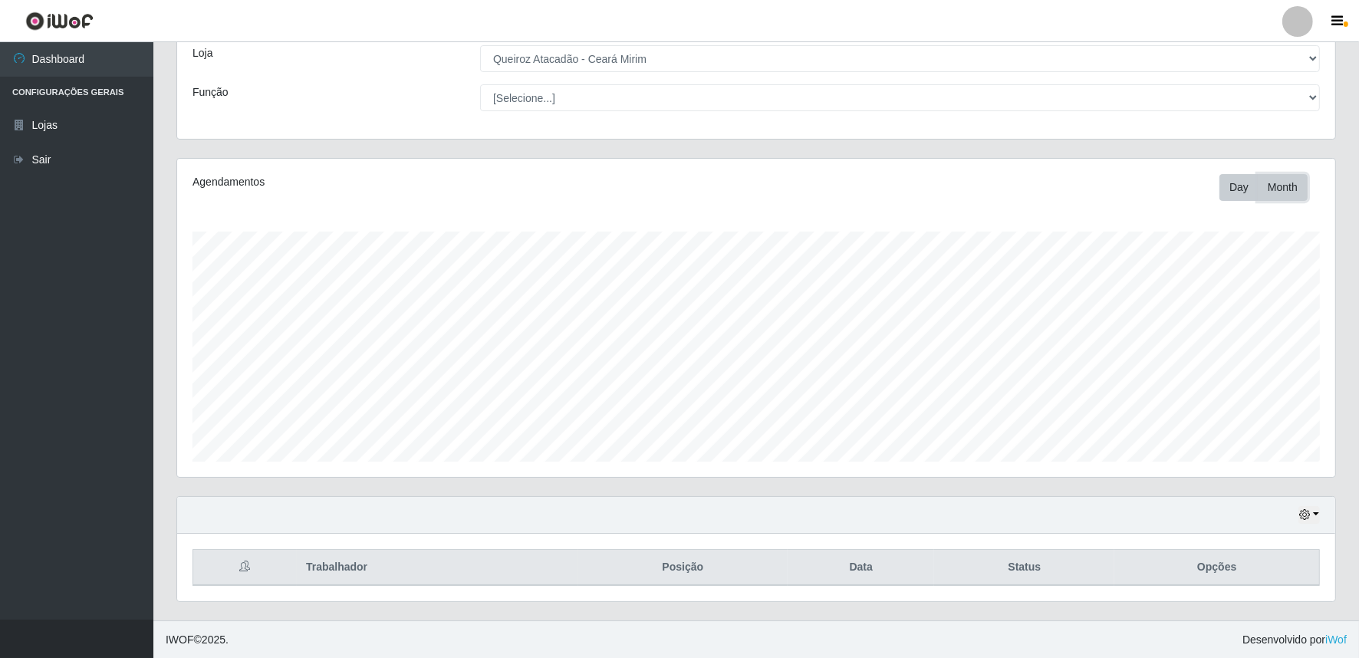
click at [1301, 178] on button "Month" at bounding box center [1283, 187] width 50 height 27
click at [1310, 515] on icon "button" at bounding box center [1304, 514] width 11 height 11
click at [1215, 432] on button "3 dias" at bounding box center [1257, 425] width 121 height 32
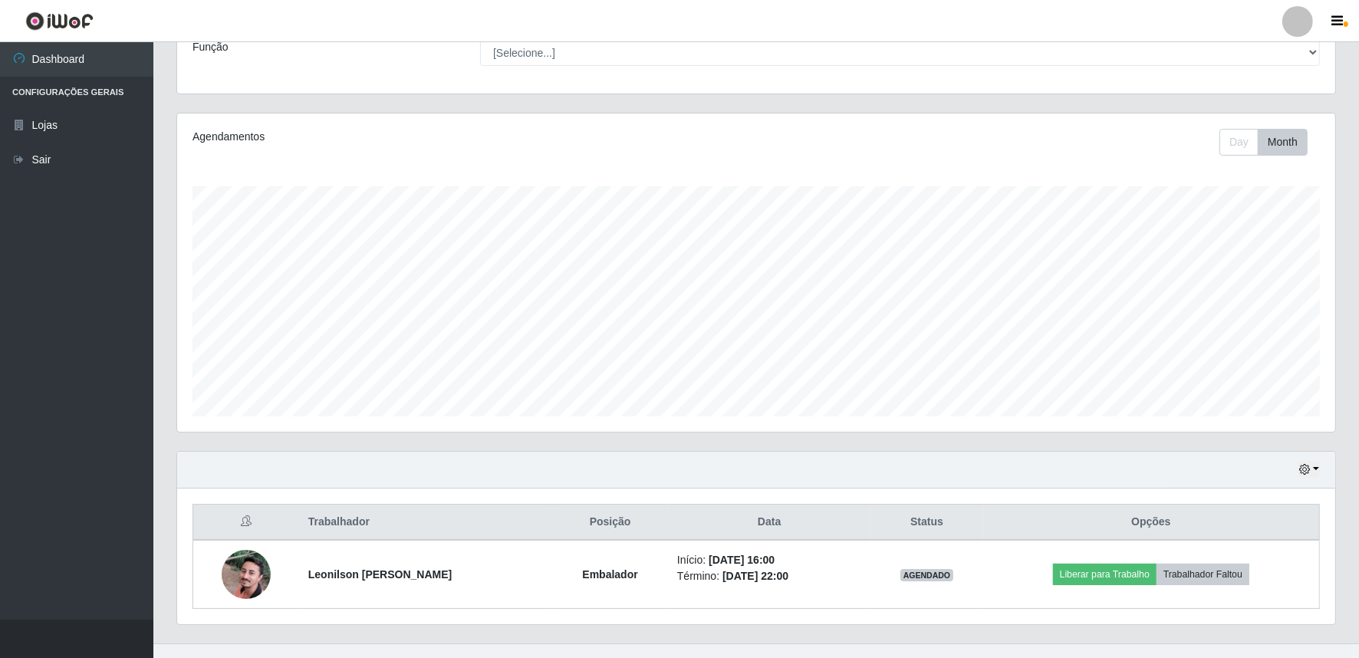
scroll to position [155, 0]
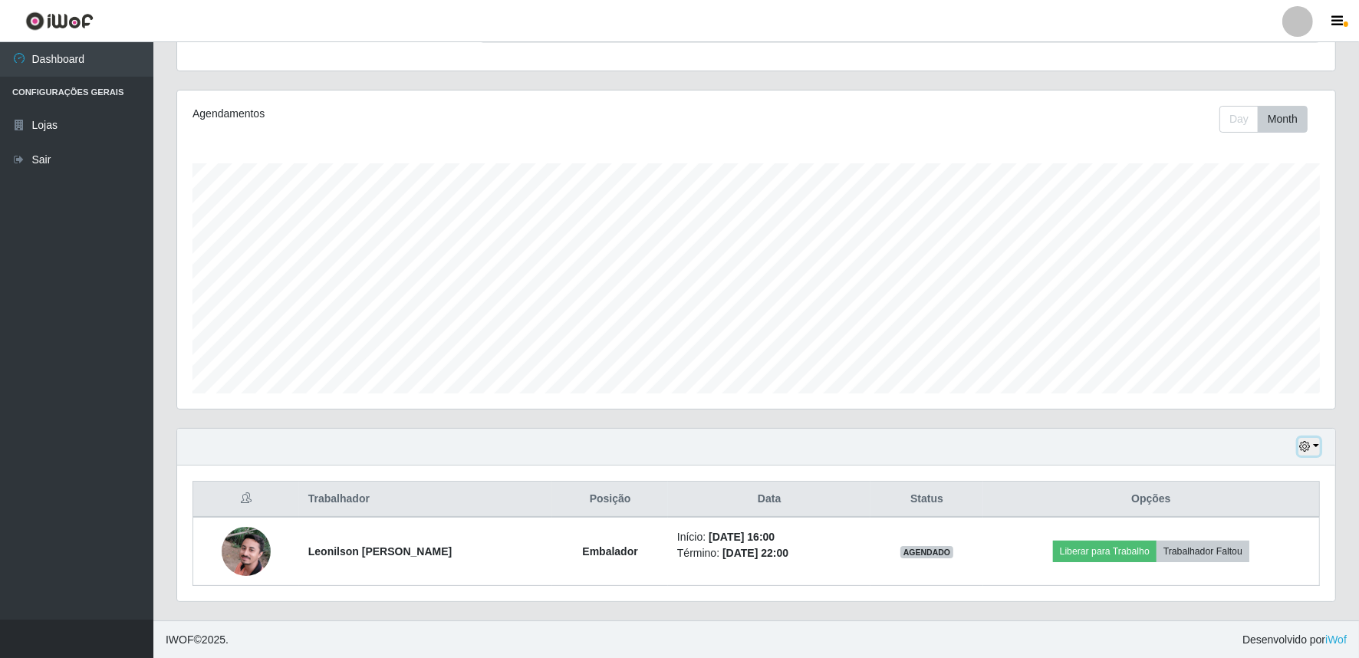
click at [1309, 441] on icon "button" at bounding box center [1304, 446] width 11 height 11
click at [1248, 386] on button "1 Semana" at bounding box center [1257, 389] width 121 height 32
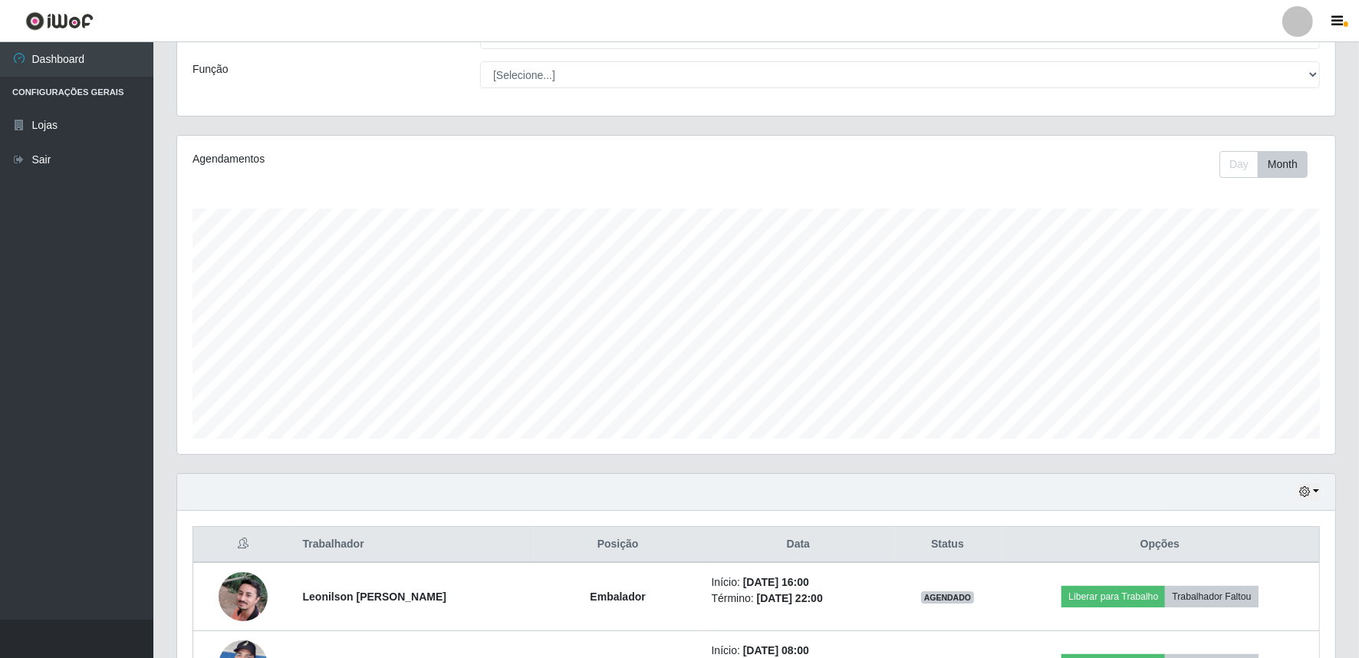
scroll to position [0, 0]
